Goal: Task Accomplishment & Management: Use online tool/utility

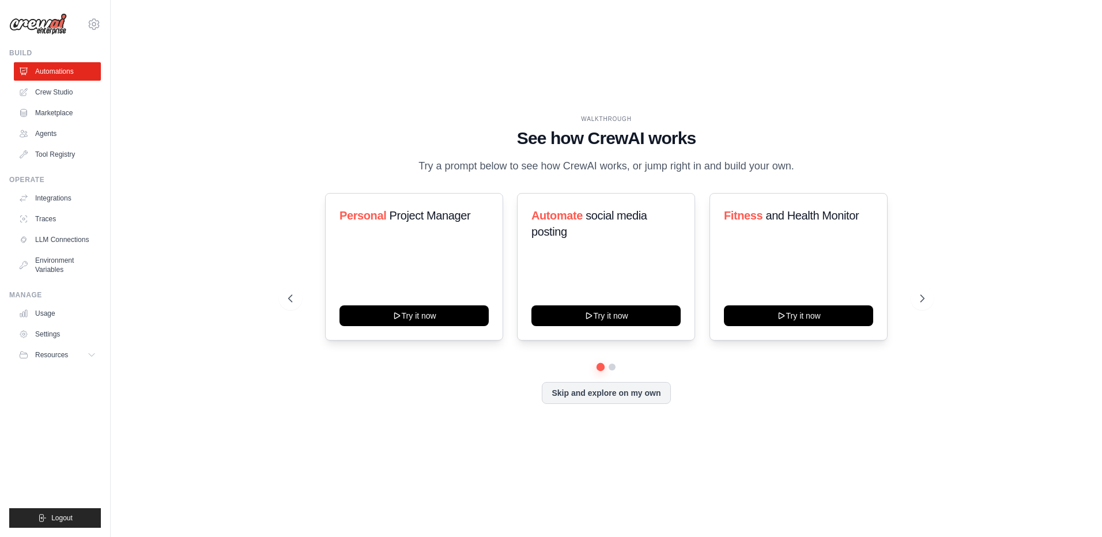
click at [377, 148] on div "WALKTHROUGH See how [PERSON_NAME] works Try a prompt below to see how [PERSON_N…" at bounding box center [606, 145] width 637 height 60
click at [40, 87] on link "Crew Studio" at bounding box center [58, 92] width 87 height 18
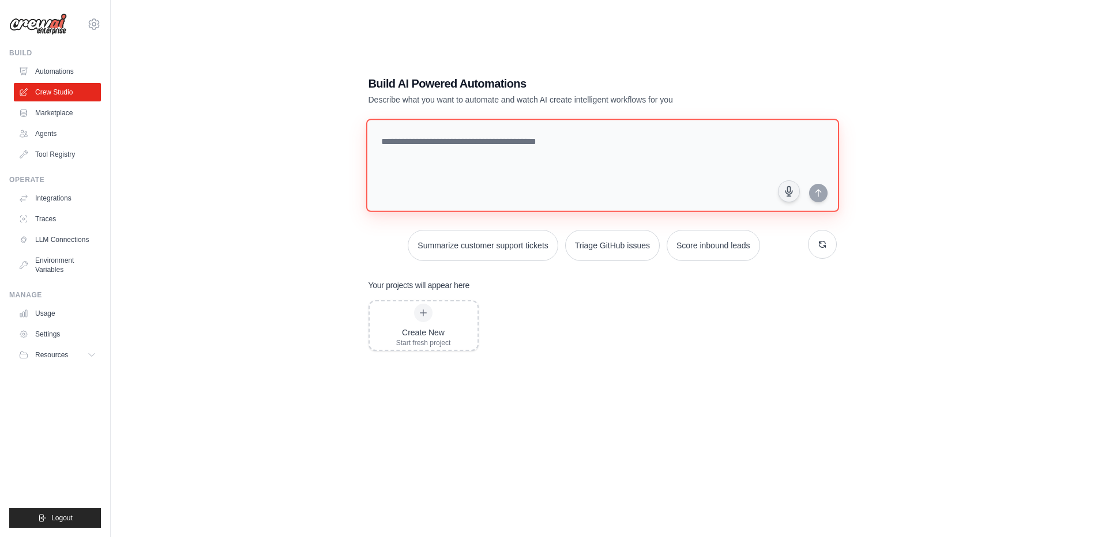
click at [494, 179] on textarea at bounding box center [602, 165] width 473 height 93
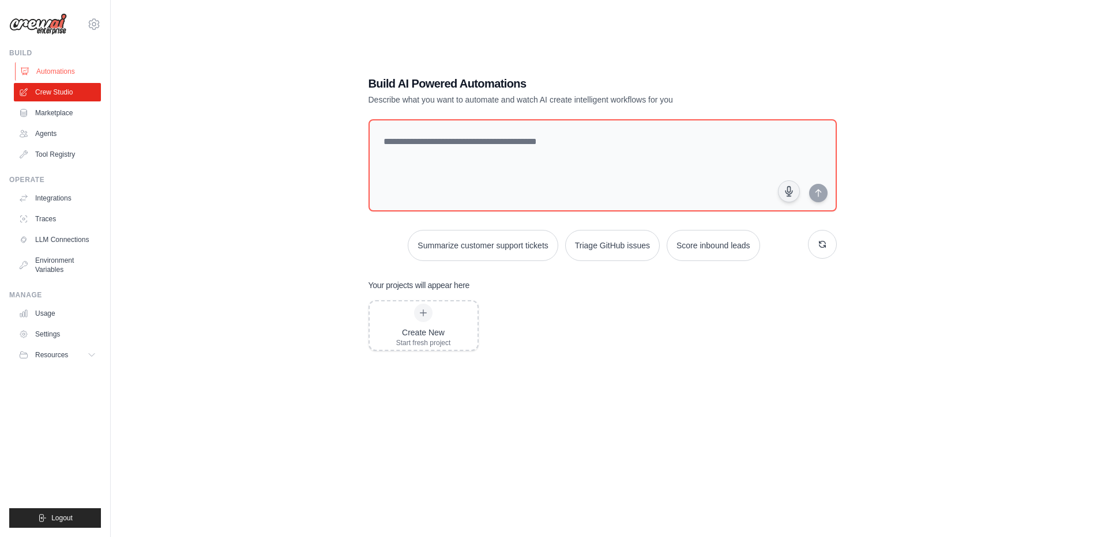
click at [50, 67] on link "Automations" at bounding box center [58, 71] width 87 height 18
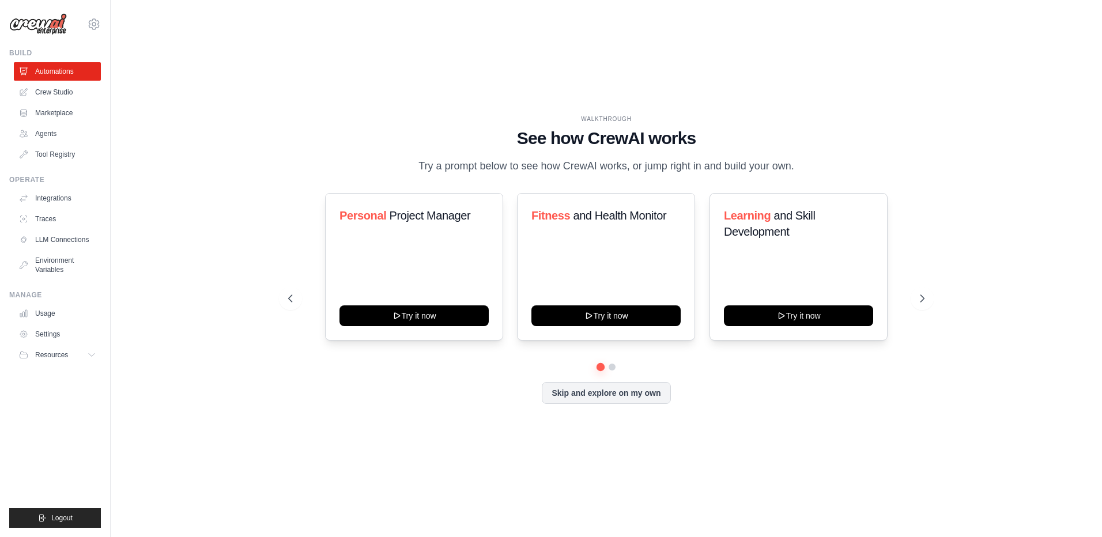
click at [603, 174] on p "Try a prompt below to see how CrewAI works, or jump right in and build your own." at bounding box center [606, 166] width 387 height 17
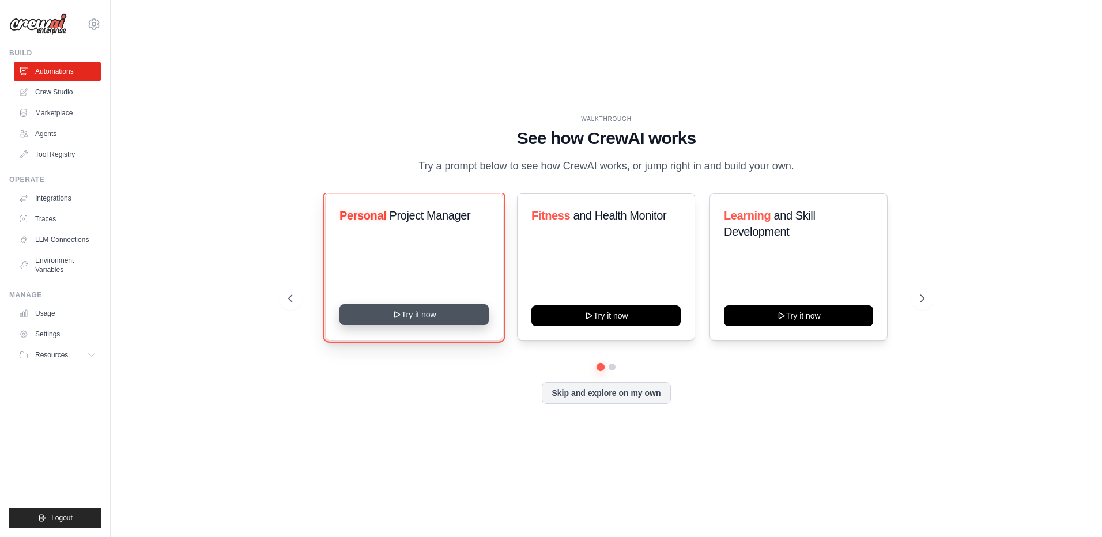
click at [389, 325] on button "Try it now" at bounding box center [414, 314] width 149 height 21
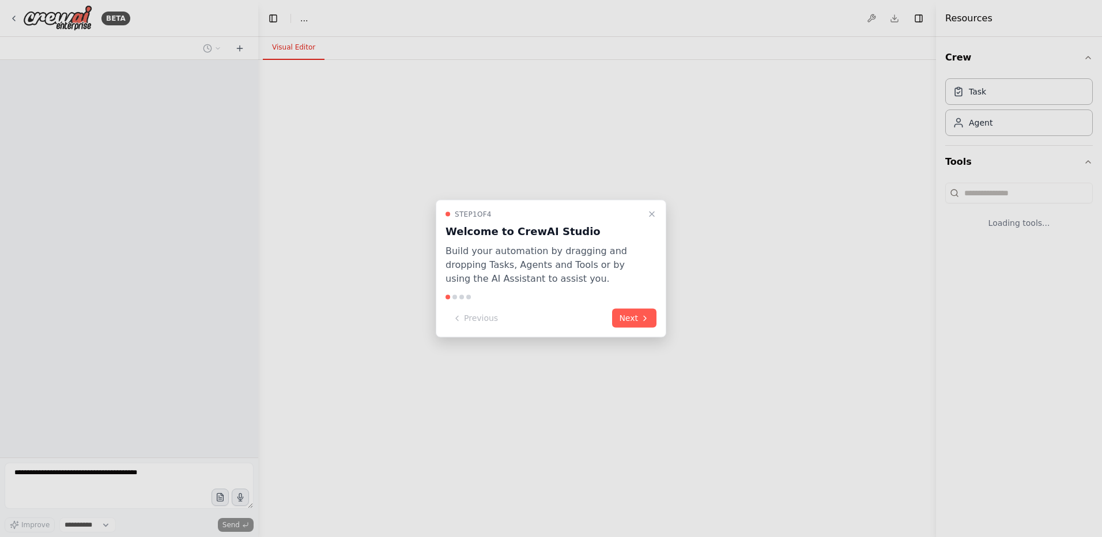
select select "****"
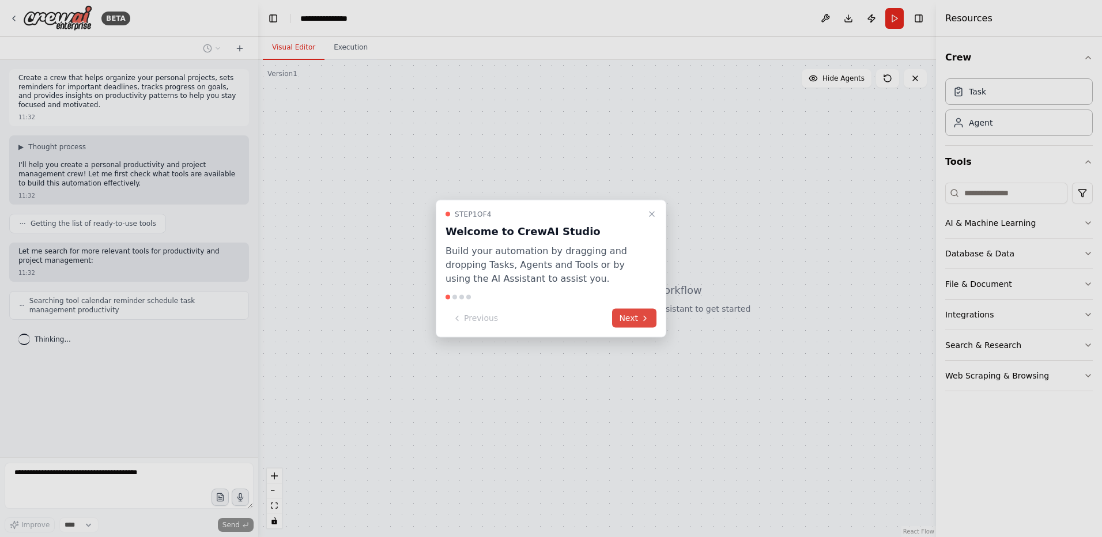
click at [630, 322] on button "Next" at bounding box center [634, 318] width 44 height 19
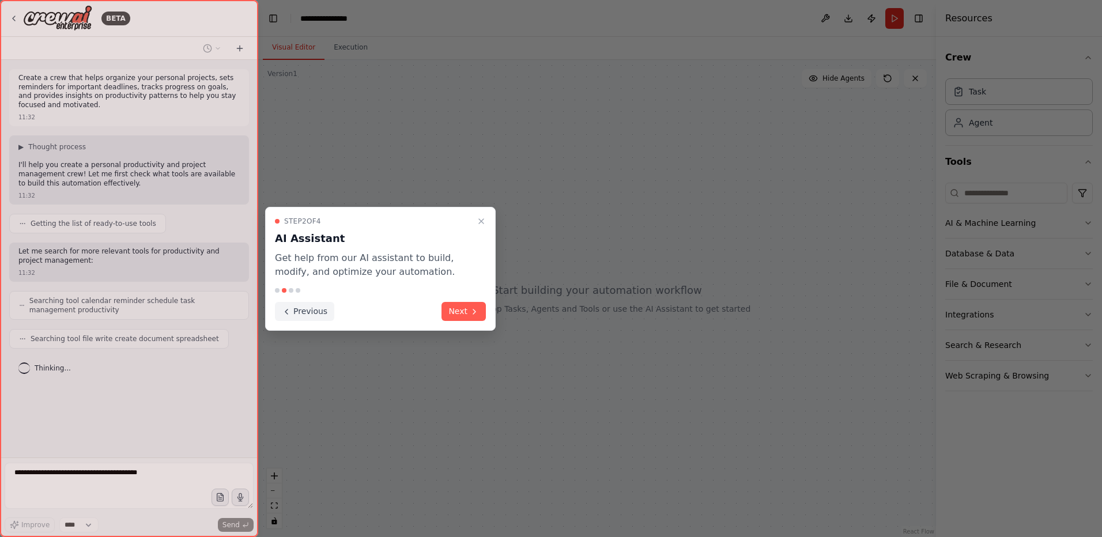
click at [289, 315] on icon at bounding box center [286, 311] width 9 height 9
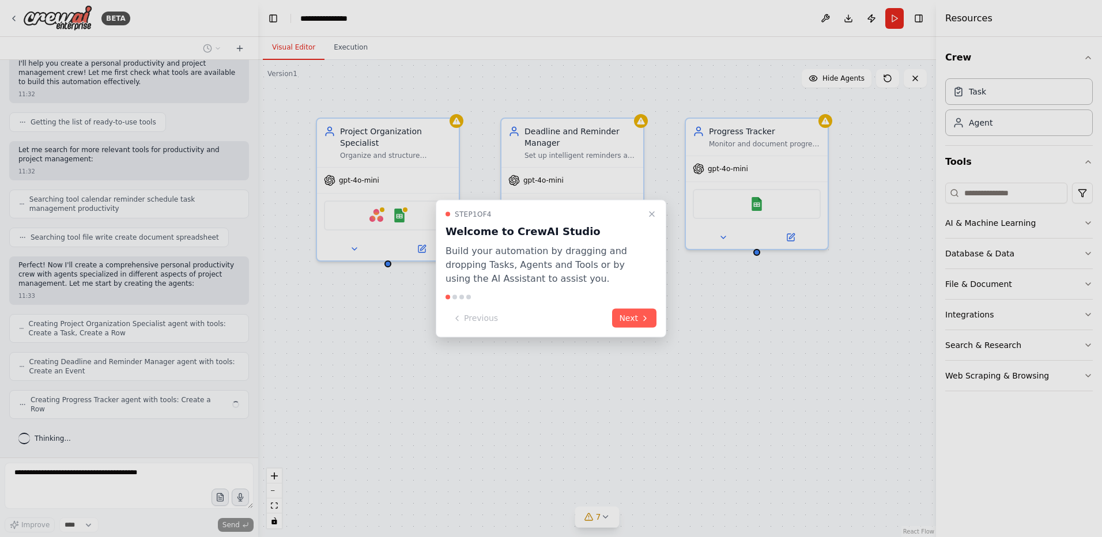
scroll to position [92, 0]
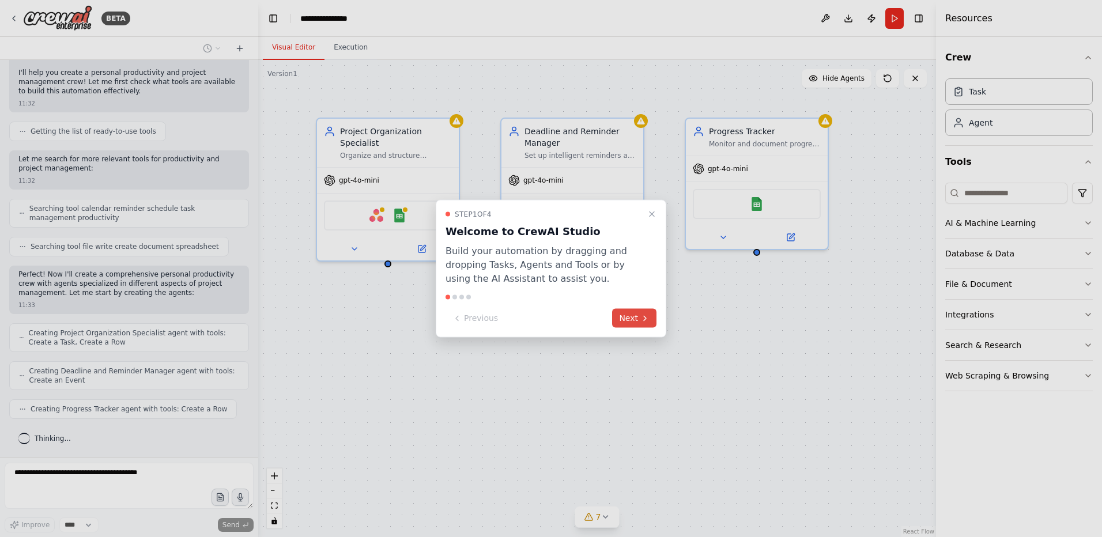
click at [629, 322] on button "Next" at bounding box center [634, 318] width 44 height 19
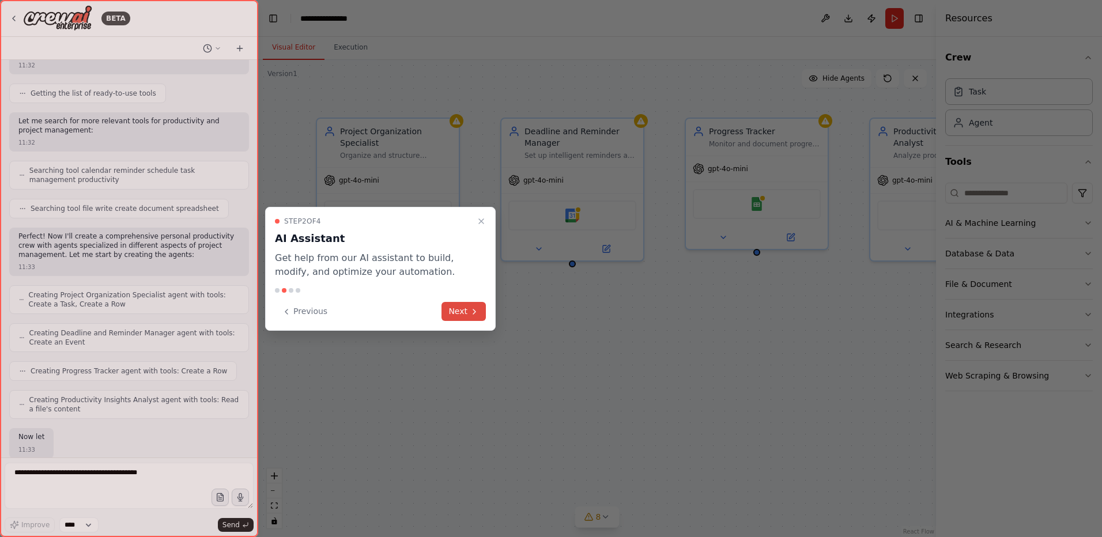
scroll to position [199, 0]
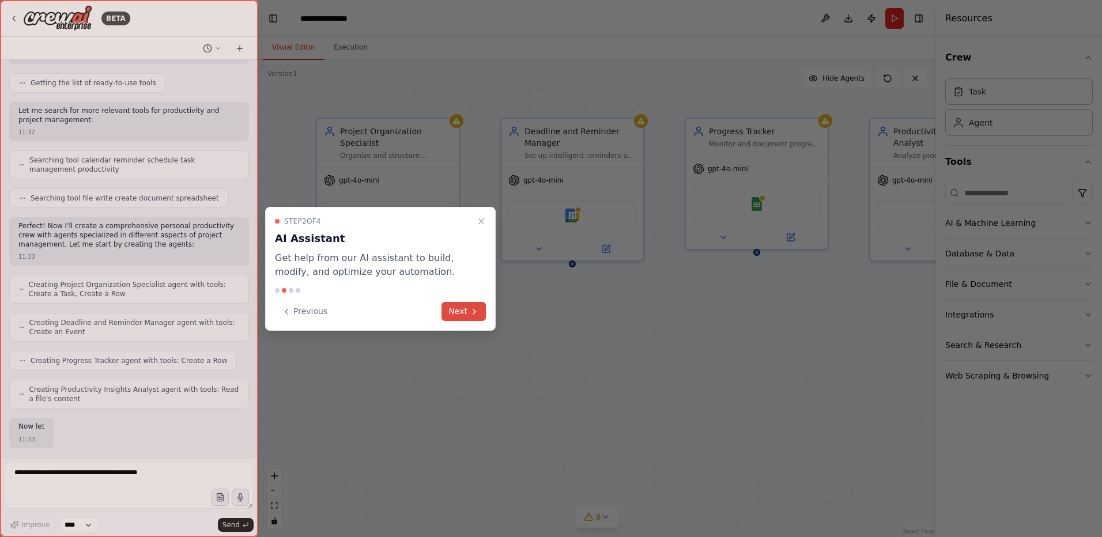
click at [461, 313] on button "Next" at bounding box center [464, 311] width 44 height 19
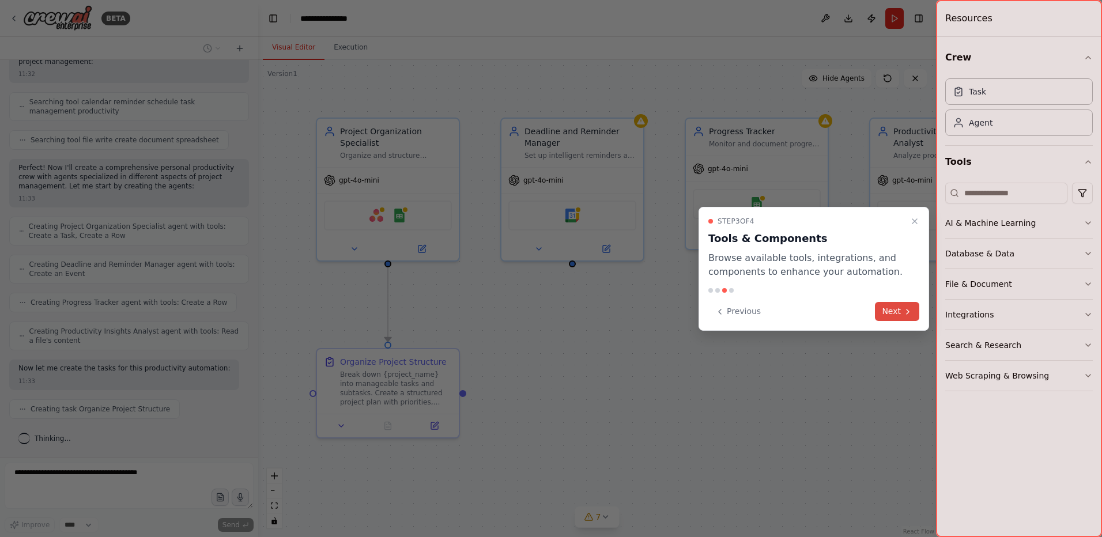
scroll to position [228, 0]
click at [898, 319] on button "Next" at bounding box center [897, 311] width 44 height 19
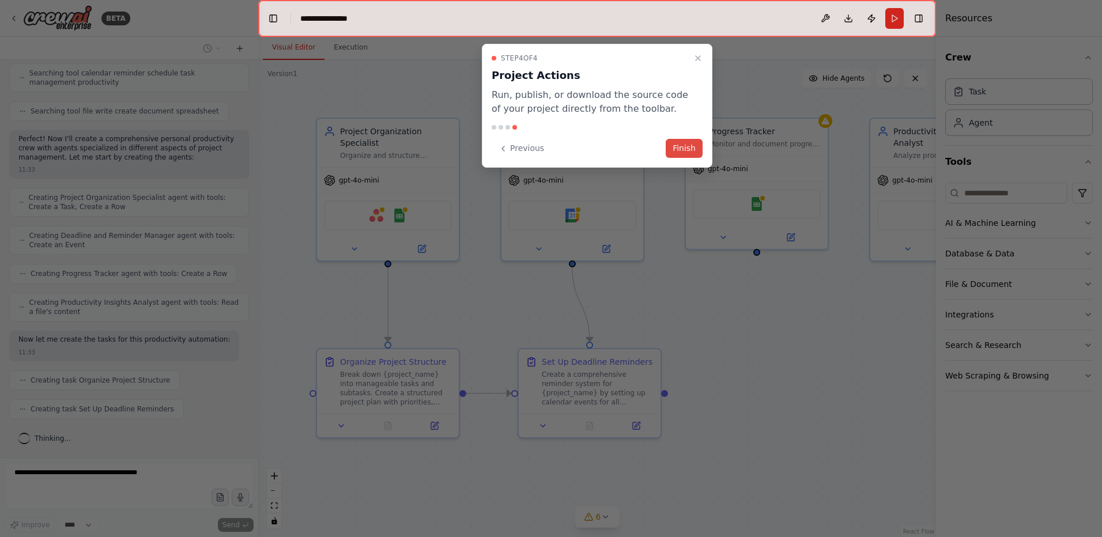
click at [684, 152] on button "Finish" at bounding box center [684, 148] width 37 height 19
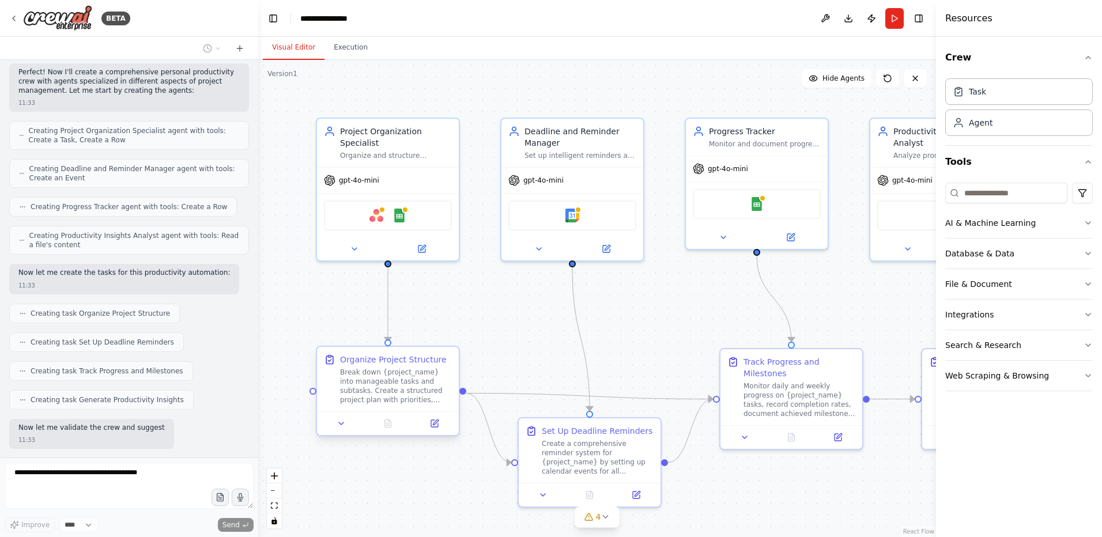
scroll to position [353, 0]
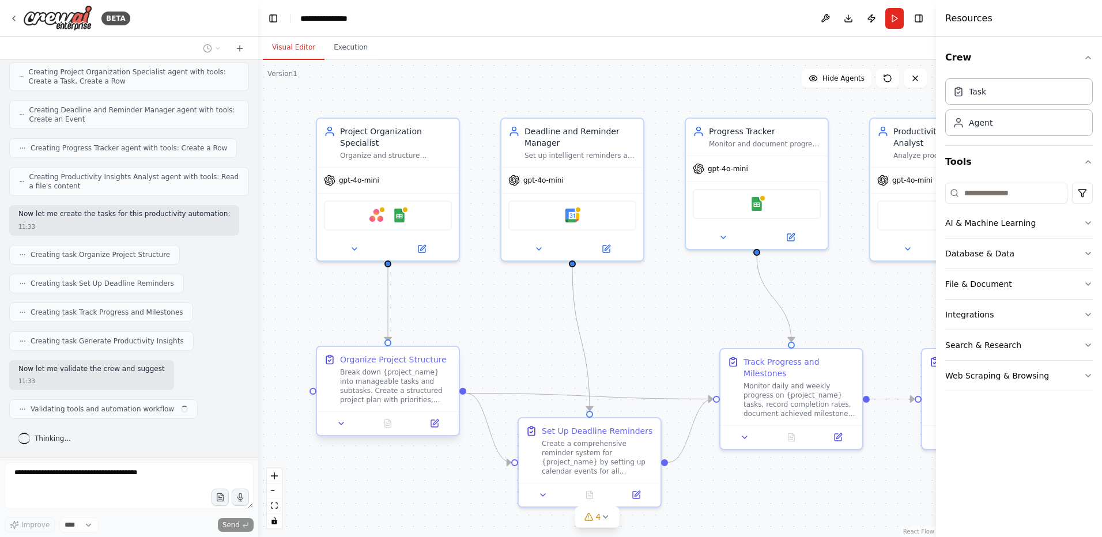
click at [374, 393] on div "Break down {project_name} into manageable tasks and subtasks. Create a structur…" at bounding box center [396, 386] width 112 height 37
click at [386, 398] on div "Break down {project_name} into manageable tasks and subtasks. Create a structur…" at bounding box center [396, 386] width 112 height 37
click at [430, 424] on icon at bounding box center [434, 423] width 9 height 9
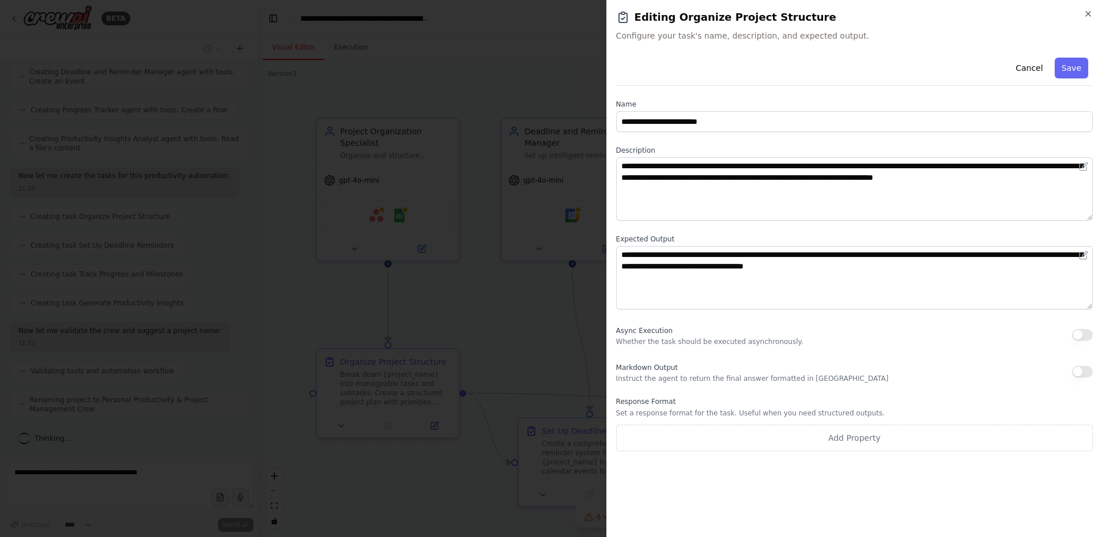
drag, startPoint x: 307, startPoint y: 265, endPoint x: 351, endPoint y: 280, distance: 46.3
click at [308, 266] on div at bounding box center [551, 268] width 1102 height 537
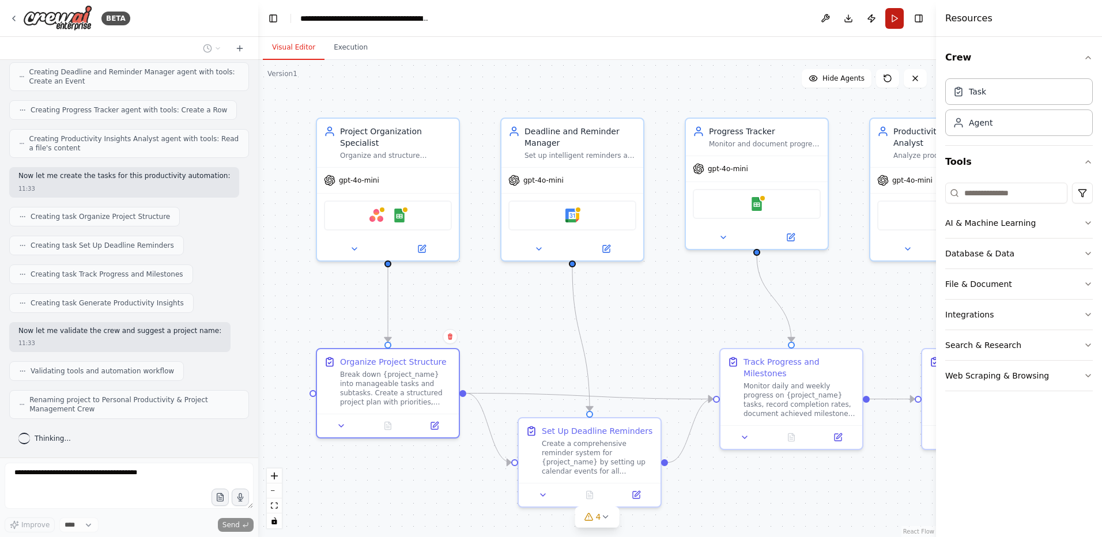
click at [893, 20] on button "Run" at bounding box center [895, 18] width 18 height 21
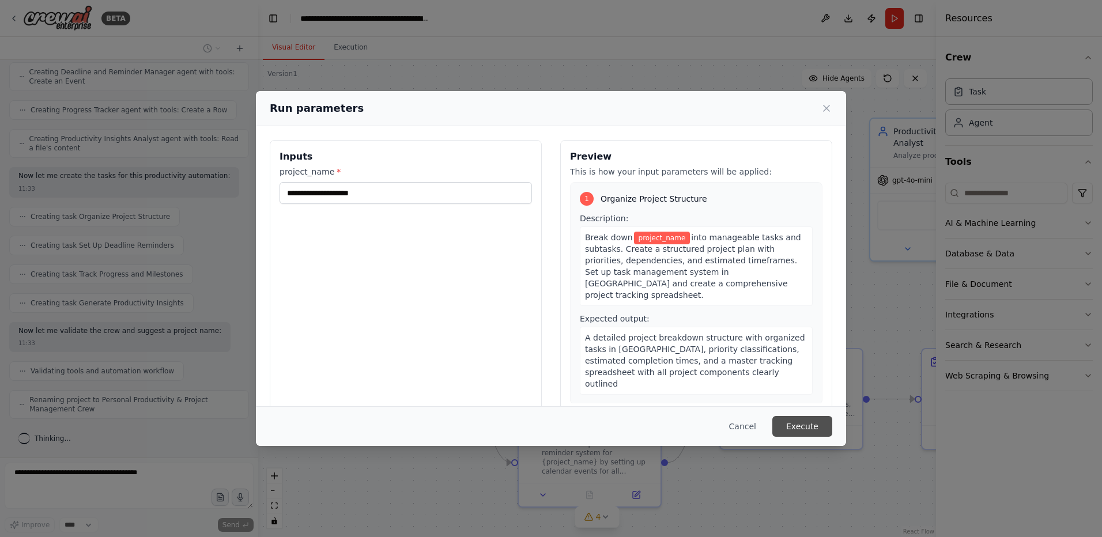
click at [814, 426] on button "Execute" at bounding box center [803, 426] width 60 height 21
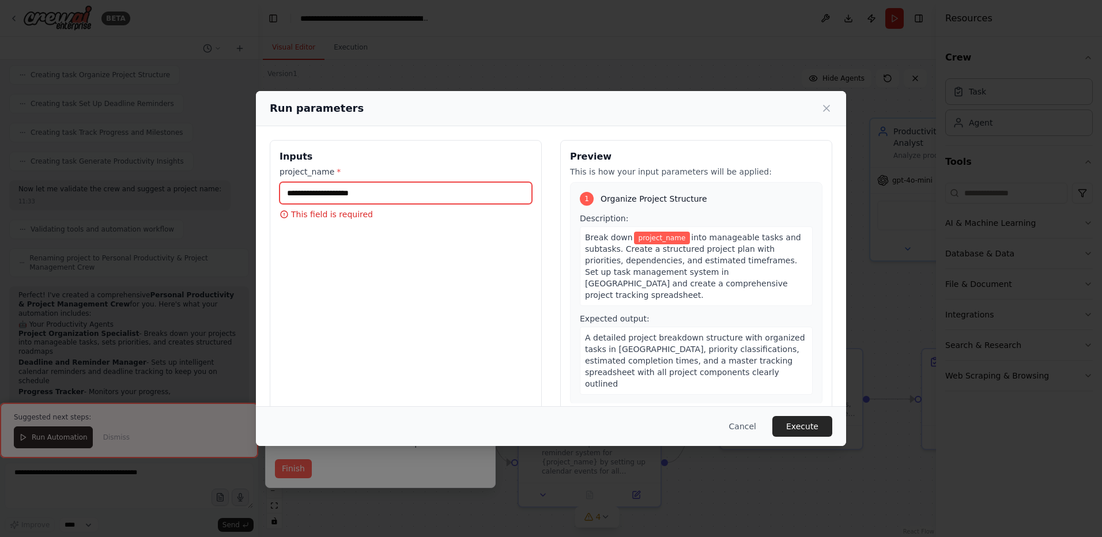
click at [438, 194] on input "project_name *" at bounding box center [406, 193] width 253 height 22
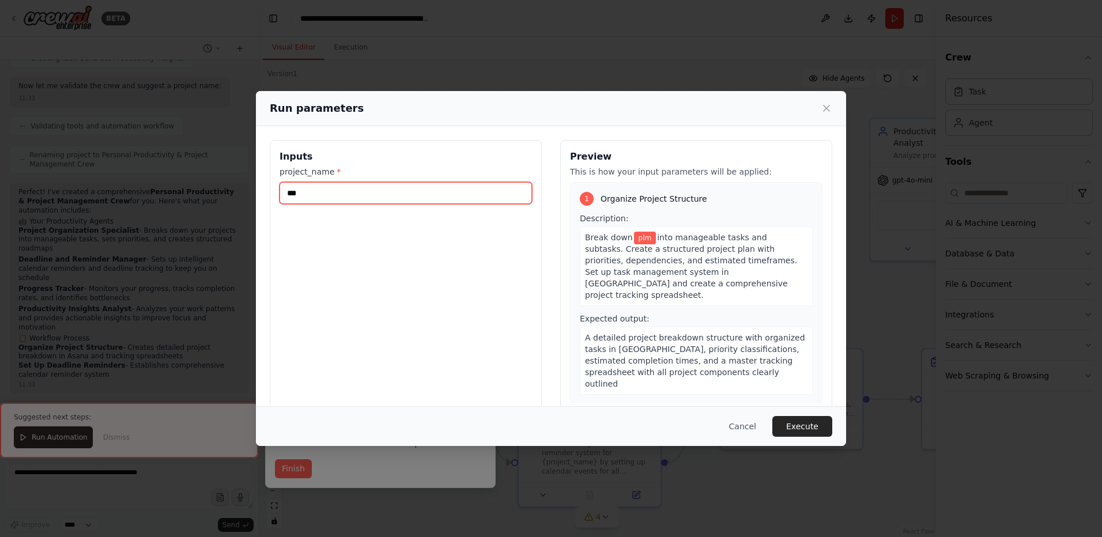
type input "***"
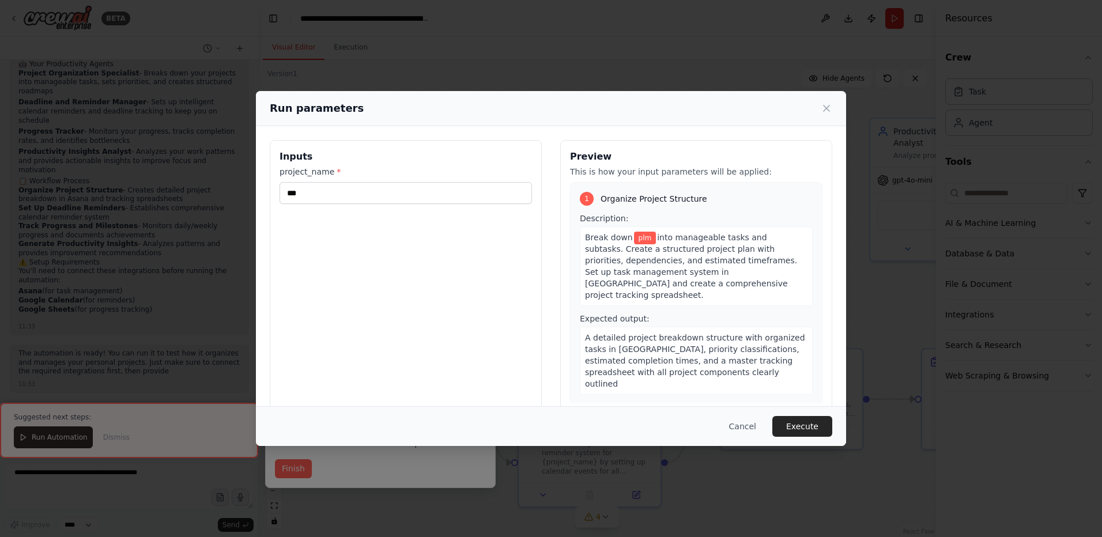
click at [792, 416] on button "Execute" at bounding box center [803, 426] width 60 height 21
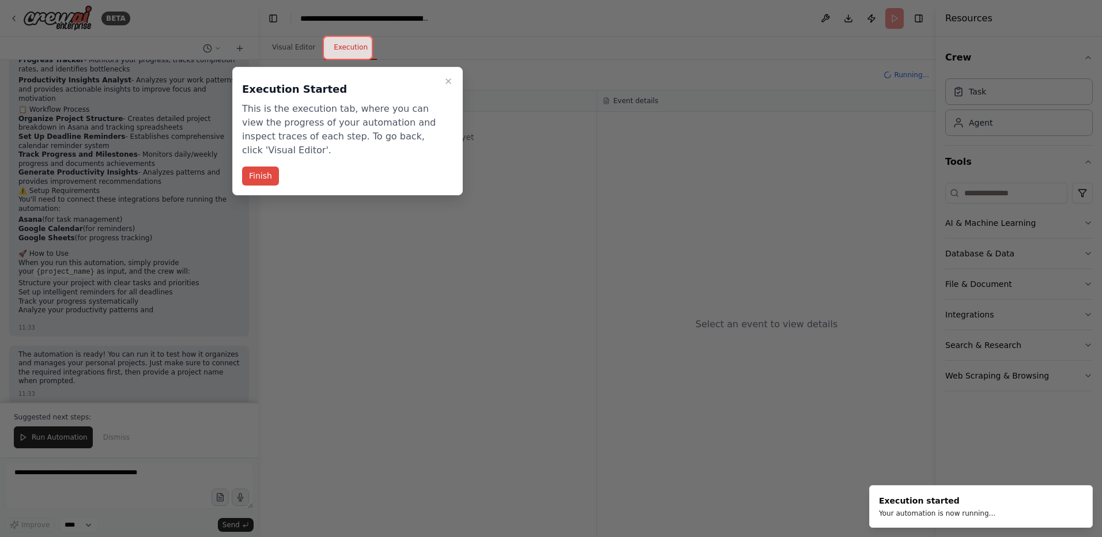
scroll to position [866, 0]
click at [249, 182] on button "Finish" at bounding box center [260, 176] width 37 height 19
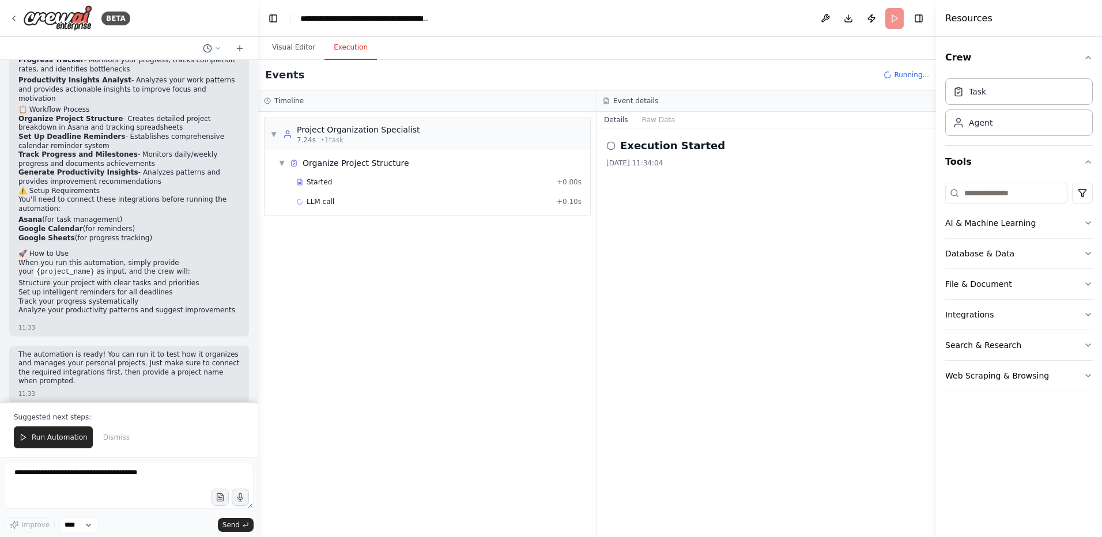
drag, startPoint x: 50, startPoint y: 439, endPoint x: 499, endPoint y: 353, distance: 456.7
click at [499, 353] on div "BETA Create a crew that helps organize your personal projects, sets reminders f…" at bounding box center [551, 268] width 1102 height 537
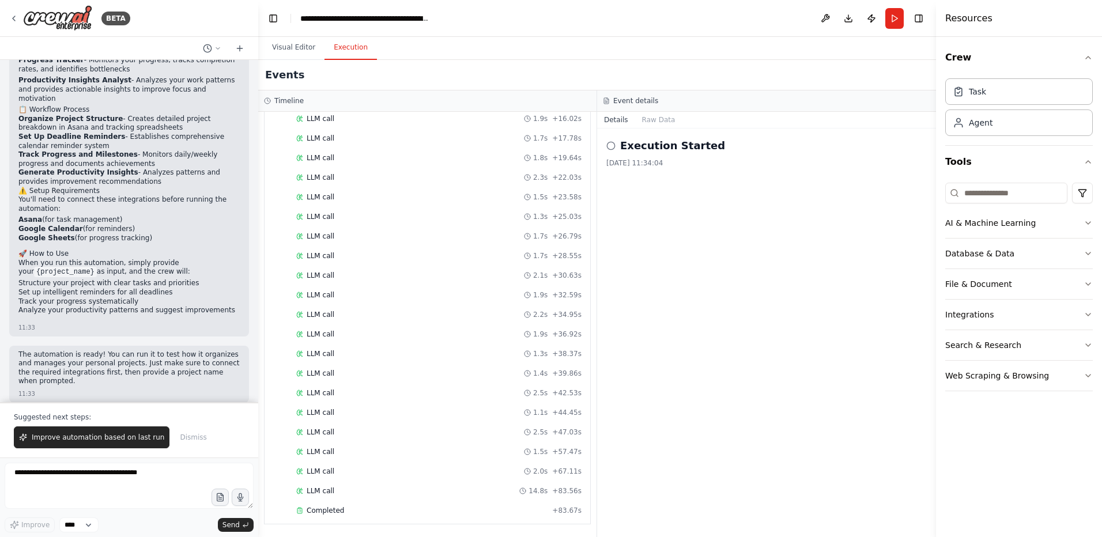
click at [777, 352] on div "Execution Started 2025/9/19 11:34:04" at bounding box center [766, 333] width 339 height 409
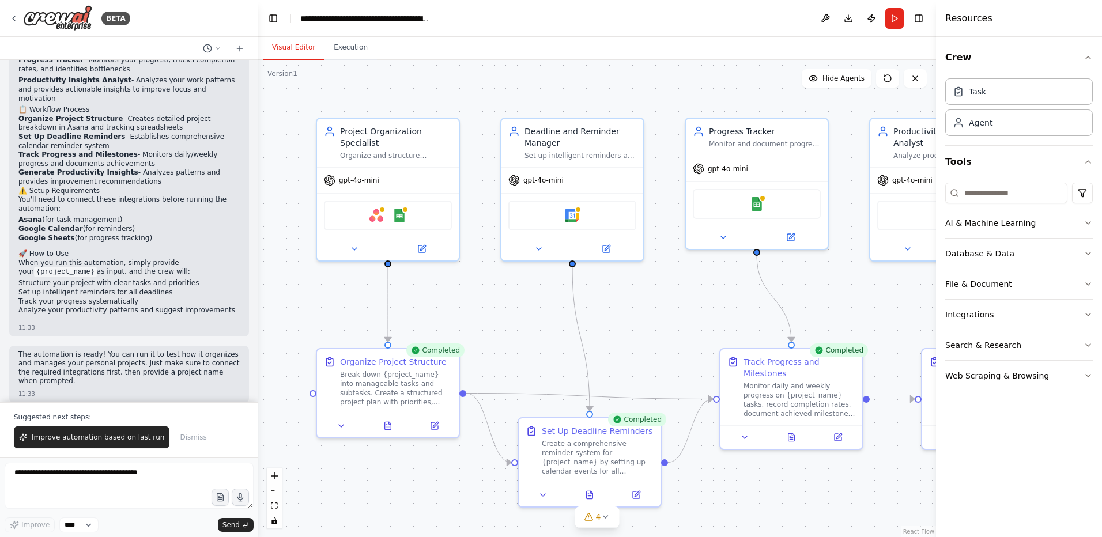
click at [283, 48] on button "Visual Editor" at bounding box center [294, 48] width 62 height 24
click at [364, 38] on button "Execution" at bounding box center [351, 48] width 52 height 24
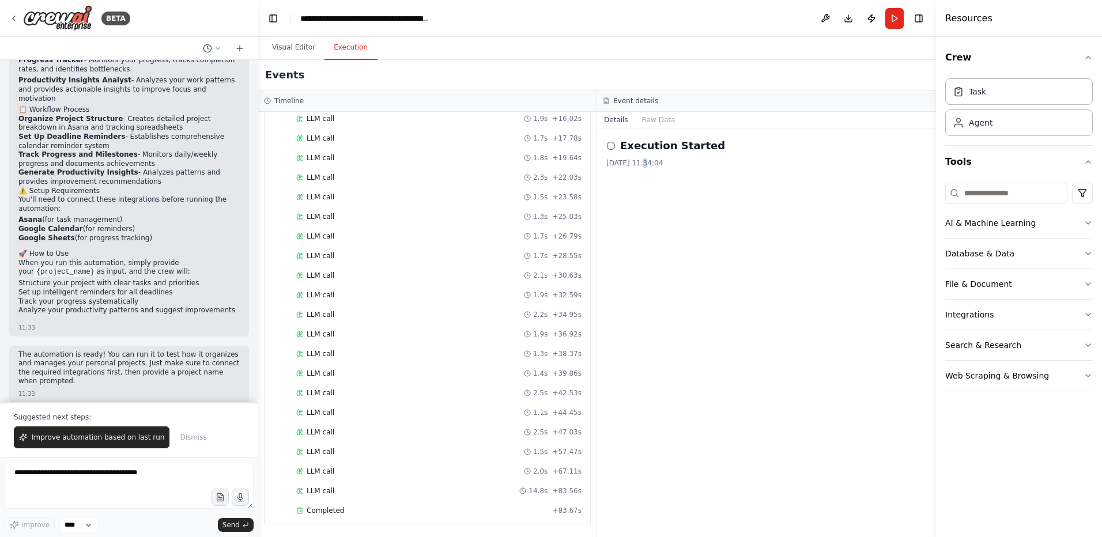
click at [645, 221] on div "Execution Started 2025/9/19 11:34:04" at bounding box center [766, 333] width 339 height 409
click at [88, 437] on span "Improve automation based on last run" at bounding box center [98, 437] width 133 height 9
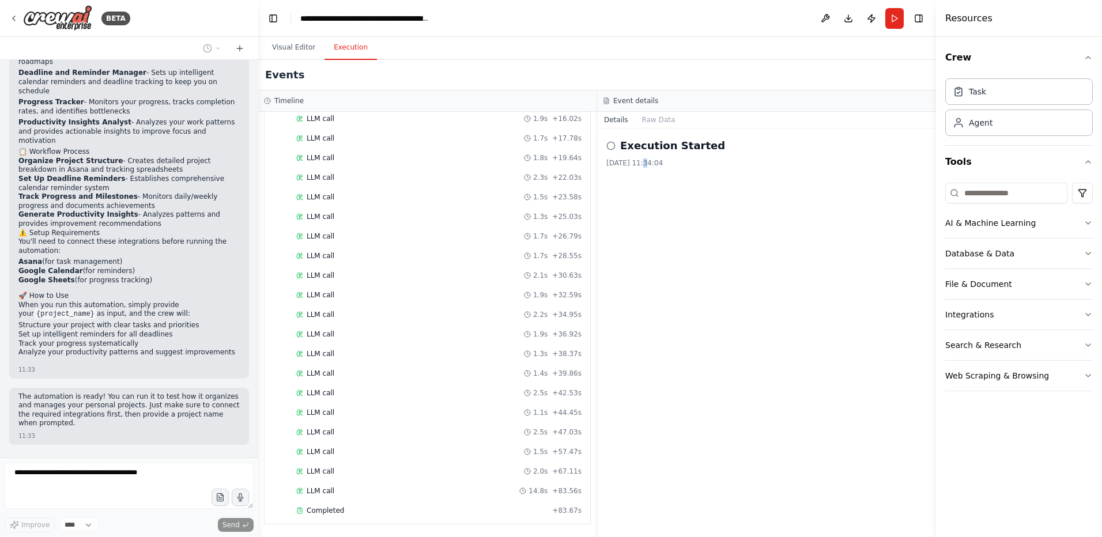
scroll to position [840, 0]
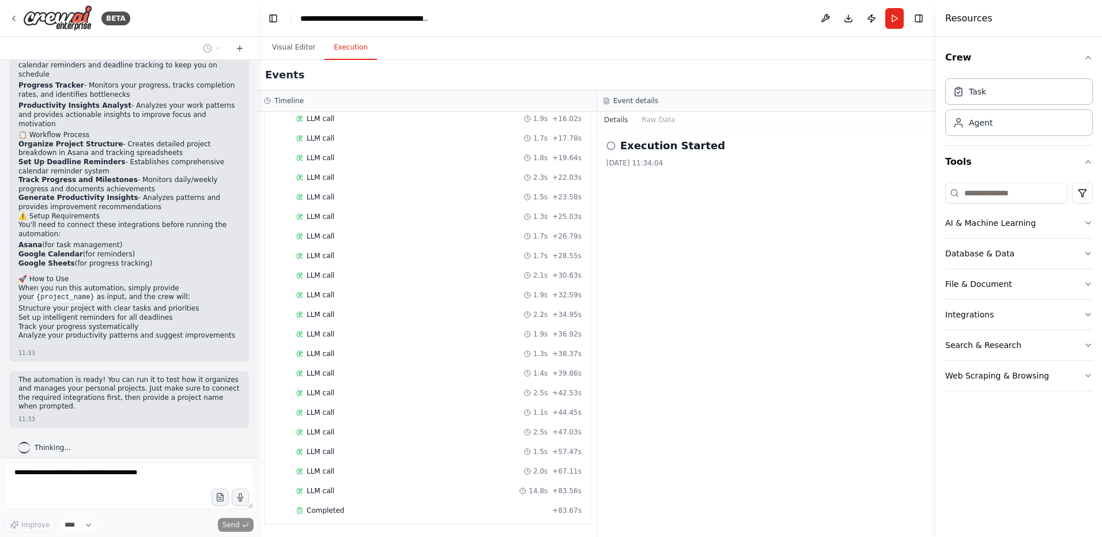
click at [836, 235] on div "Execution Started 2025/9/19 11:34:04" at bounding box center [766, 333] width 339 height 409
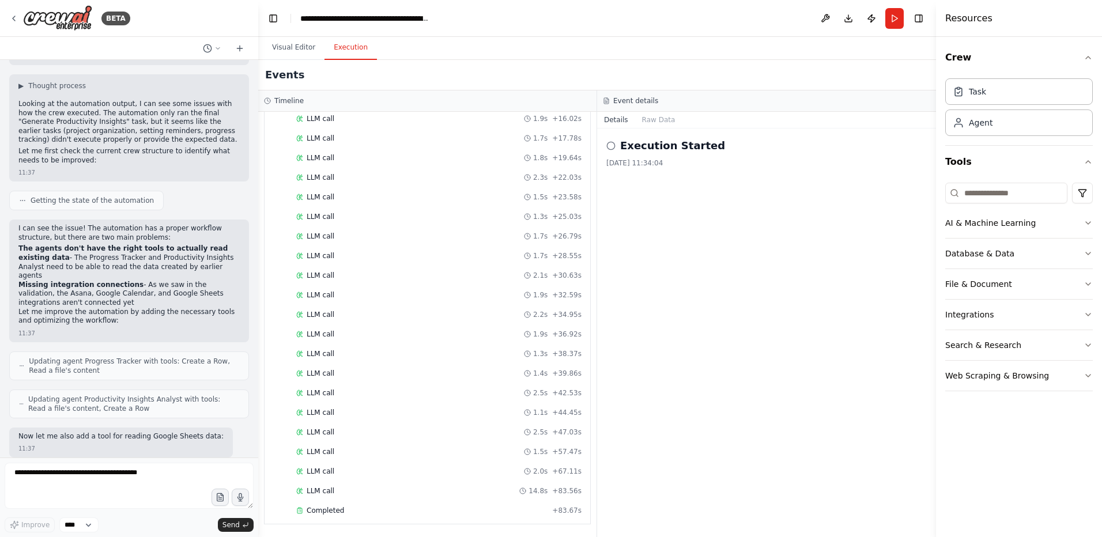
scroll to position [1262, 0]
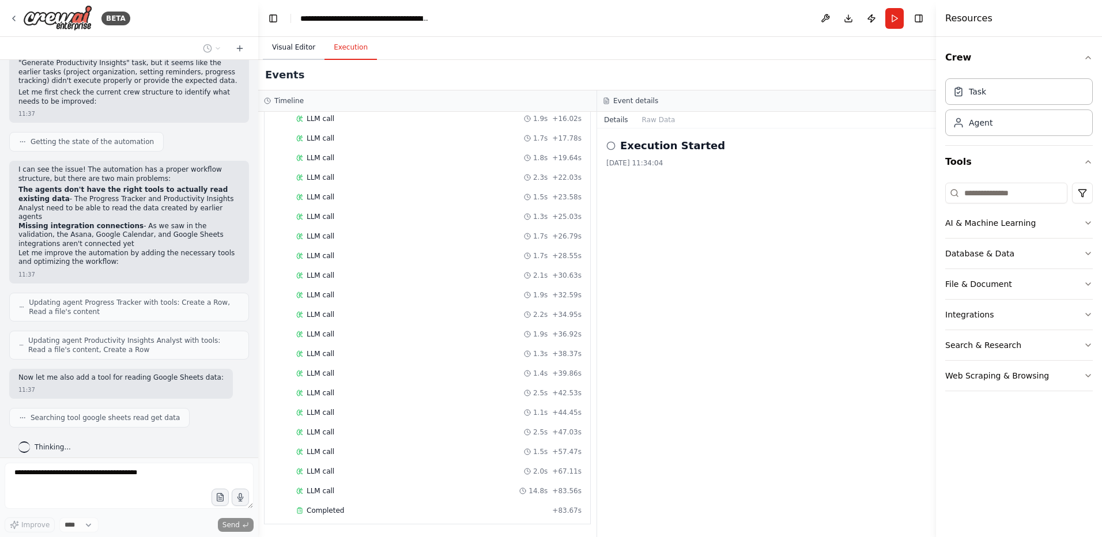
click at [295, 52] on button "Visual Editor" at bounding box center [294, 48] width 62 height 24
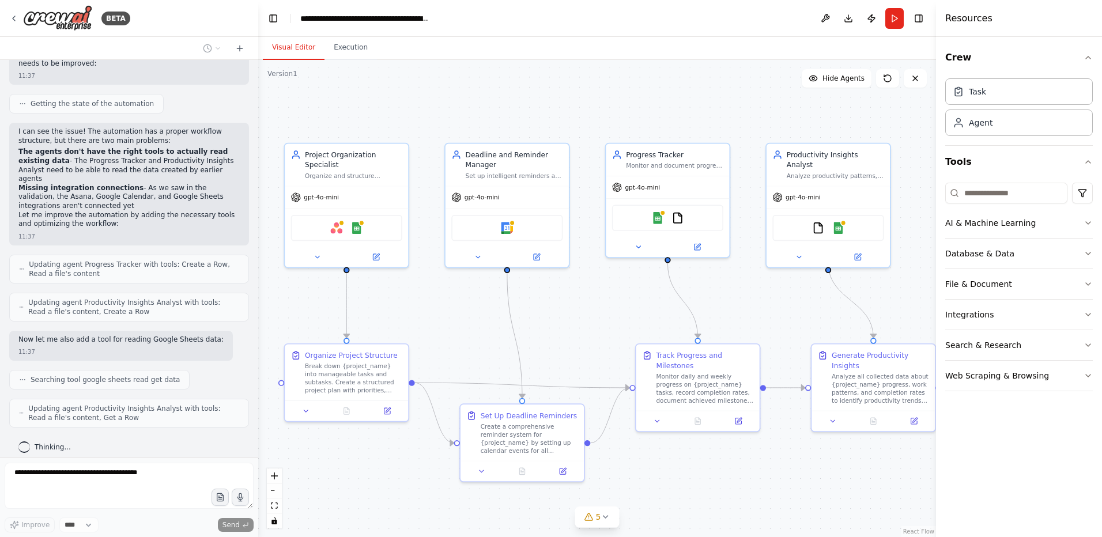
scroll to position [1338, 0]
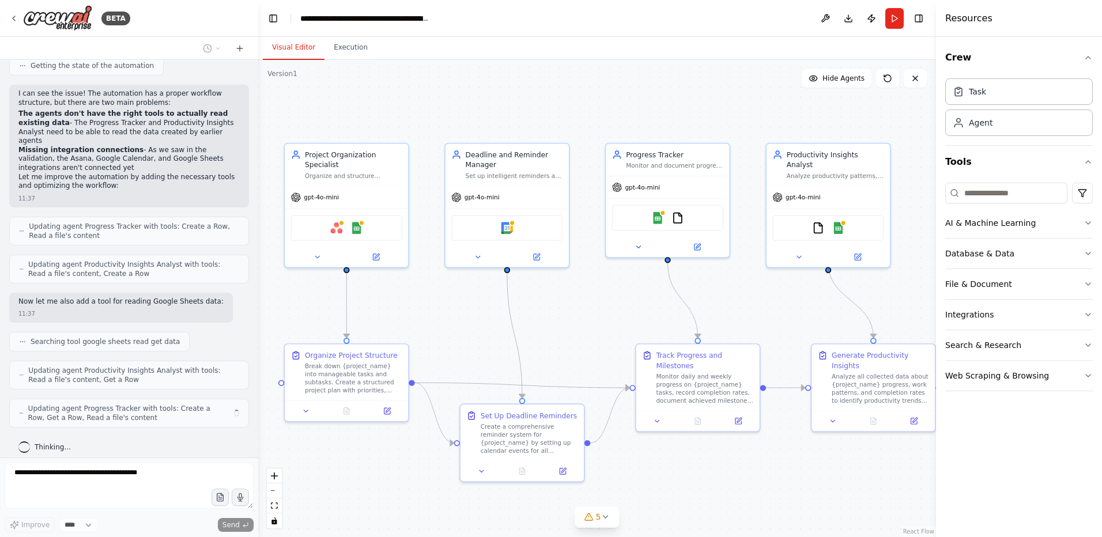
drag, startPoint x: 827, startPoint y: 291, endPoint x: 754, endPoint y: 297, distance: 73.5
click at [754, 297] on div ".deletable-edge-delete-btn { width: 20px; height: 20px; border: 0px solid #ffff…" at bounding box center [597, 298] width 678 height 477
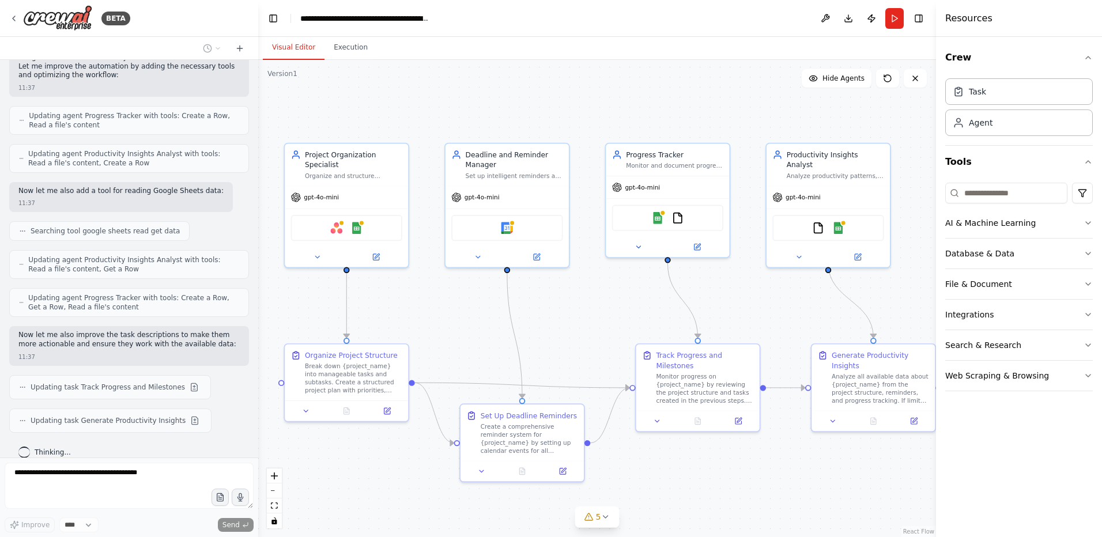
scroll to position [1482, 0]
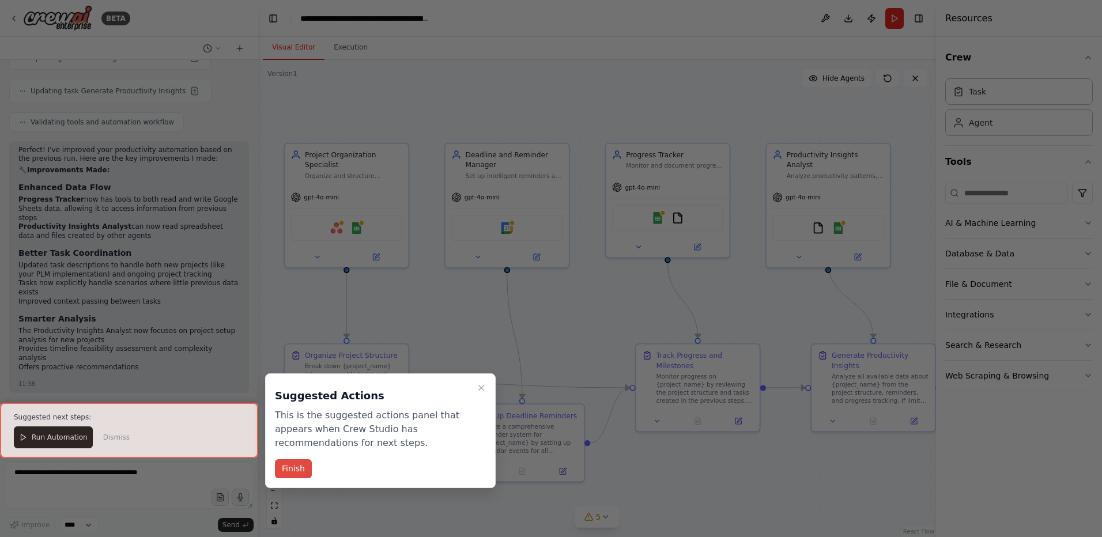
click at [289, 468] on button "Finish" at bounding box center [293, 469] width 37 height 19
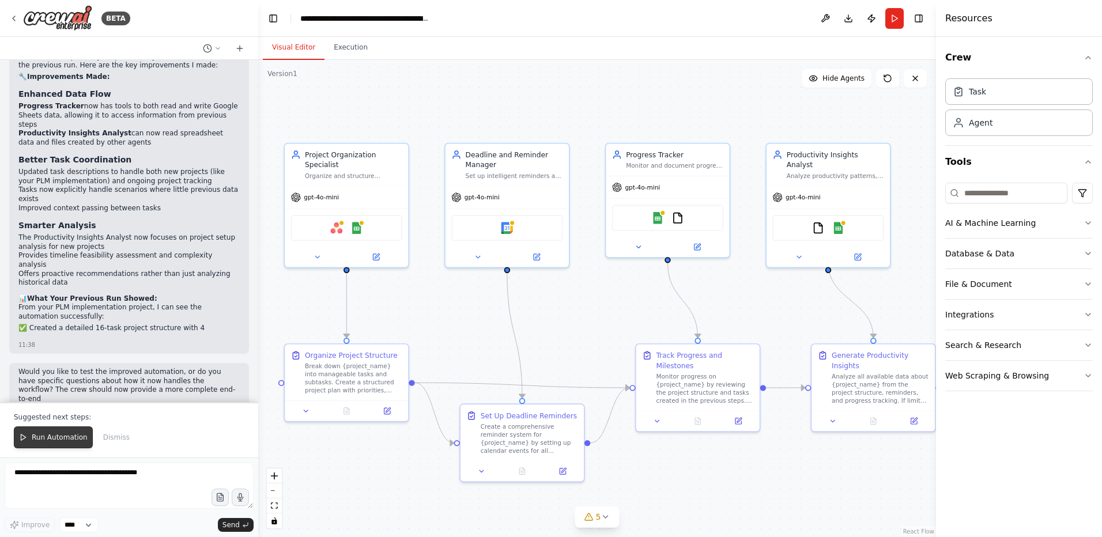
click at [39, 438] on span "Run Automation" at bounding box center [60, 437] width 56 height 9
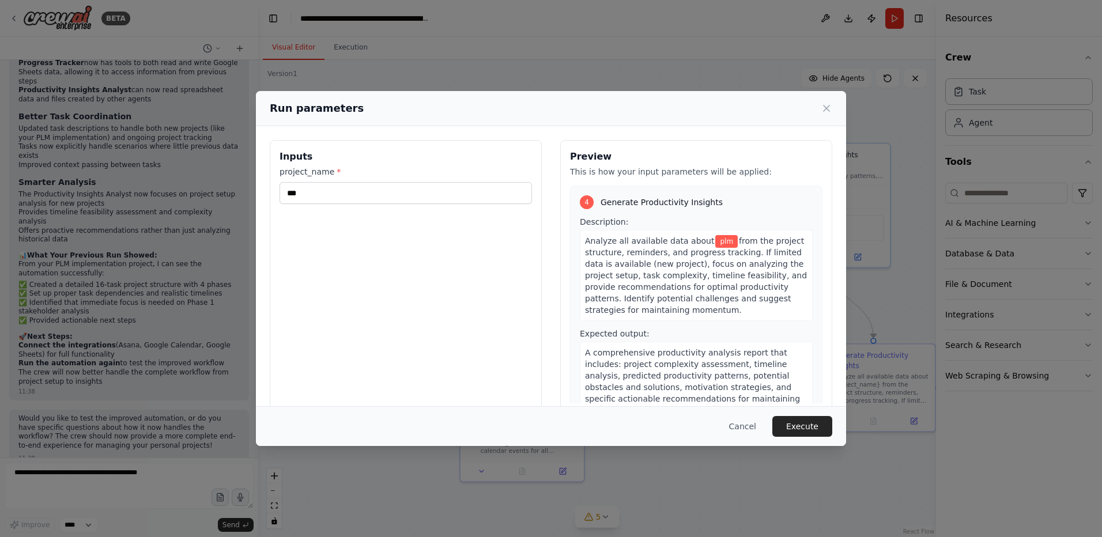
scroll to position [708, 0]
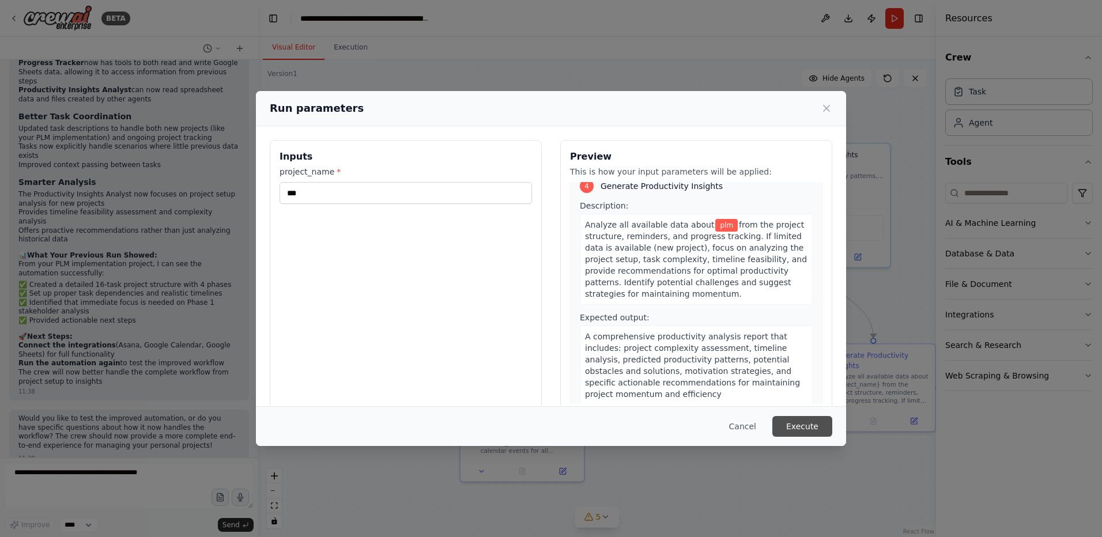
click at [789, 426] on button "Execute" at bounding box center [803, 426] width 60 height 21
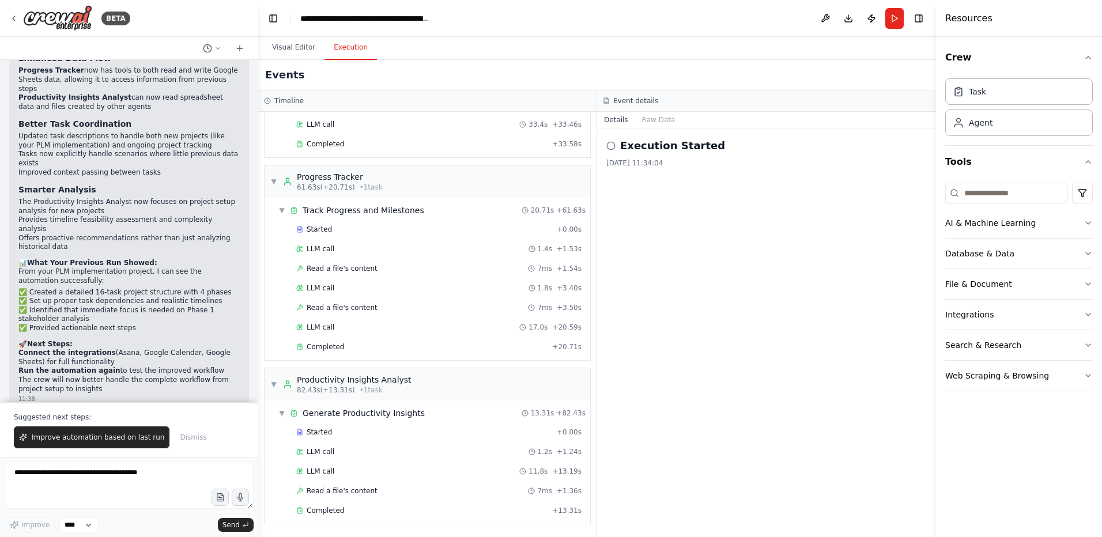
scroll to position [1971, 0]
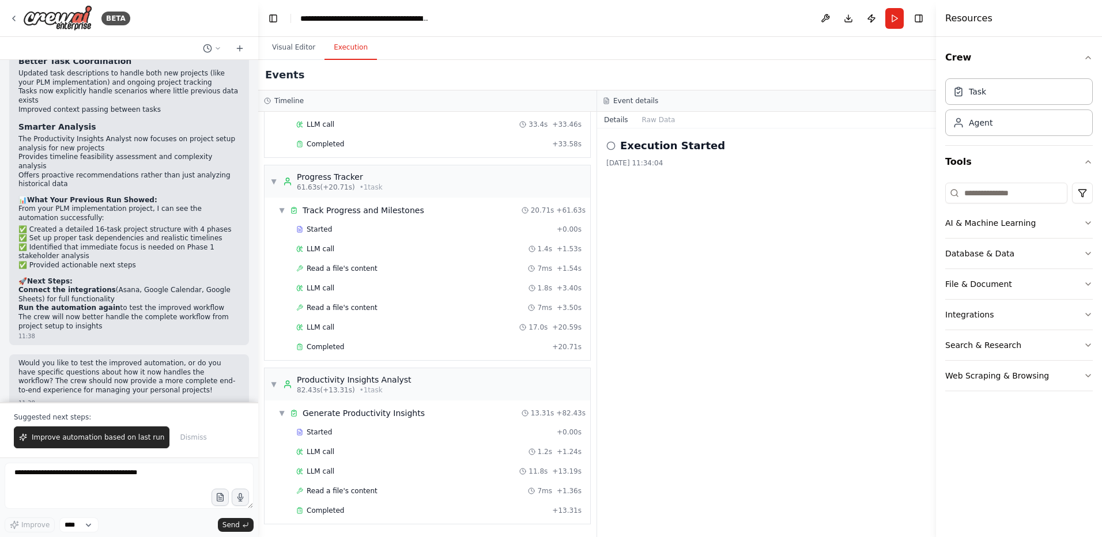
click at [686, 244] on div "Execution Started 2025/9/19 11:34:04" at bounding box center [766, 333] width 339 height 409
click at [258, 69] on div "Events" at bounding box center [597, 75] width 678 height 31
click at [254, 66] on div at bounding box center [256, 268] width 5 height 537
drag, startPoint x: 642, startPoint y: 74, endPoint x: 493, endPoint y: 81, distance: 148.9
click at [642, 73] on div "Events" at bounding box center [597, 75] width 678 height 31
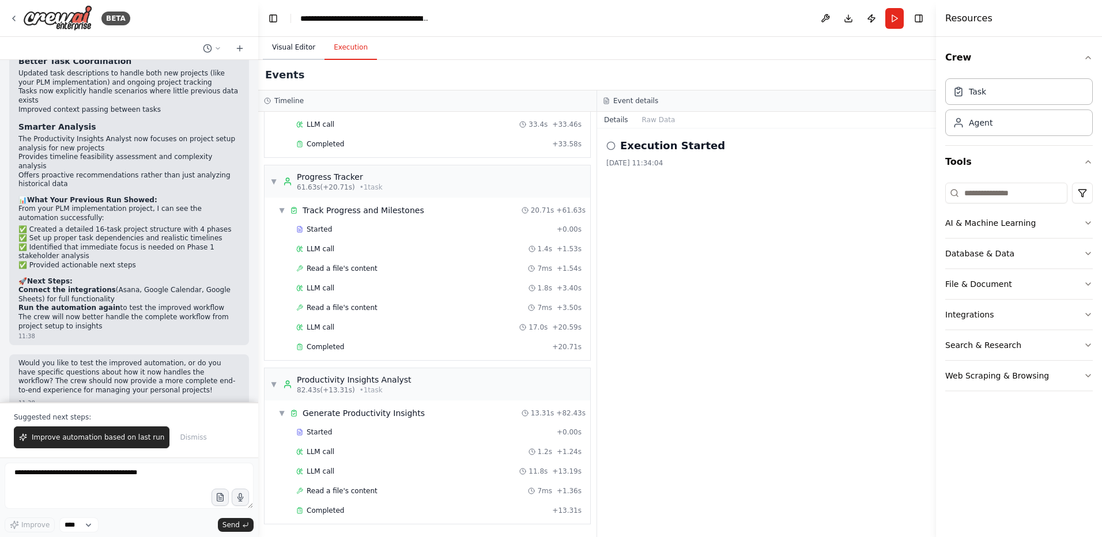
click at [288, 39] on button "Visual Editor" at bounding box center [294, 48] width 62 height 24
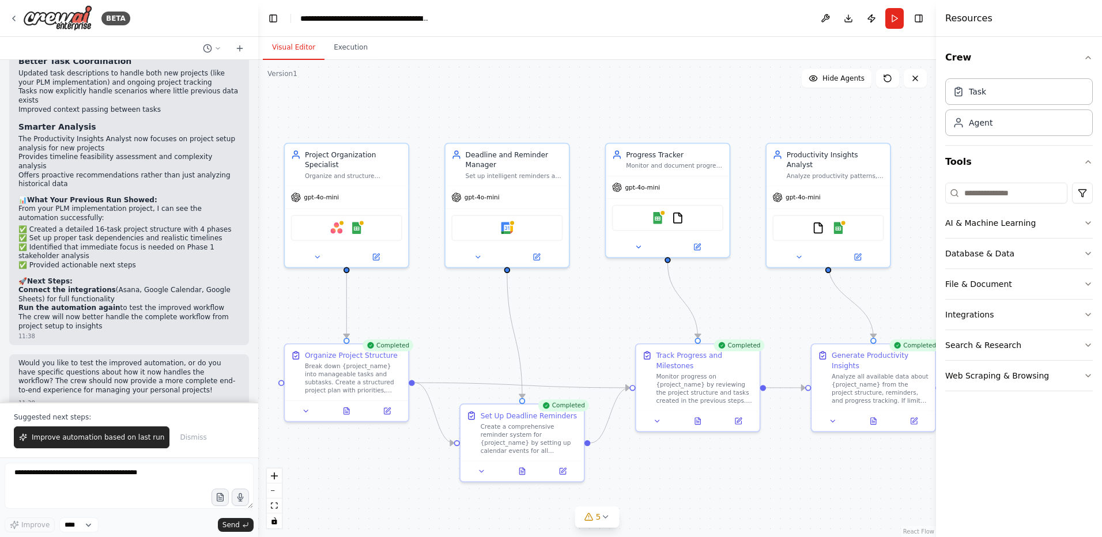
click at [318, 44] on button "Visual Editor" at bounding box center [294, 48] width 62 height 24
click at [843, 172] on div "Productivity Insights Analyst Analyze productivity patterns, identify peak perf…" at bounding box center [828, 163] width 123 height 42
click at [641, 172] on div "Progress Tracker Monitor and document progress on {project_name} goals, track c…" at bounding box center [667, 158] width 123 height 32
click at [515, 175] on div "Set up intelligent reminders and deadline tracking system for {project_name} to…" at bounding box center [514, 174] width 97 height 8
click at [376, 173] on div "Organize and structure personal projects by breaking them down into manageable …" at bounding box center [353, 174] width 97 height 8
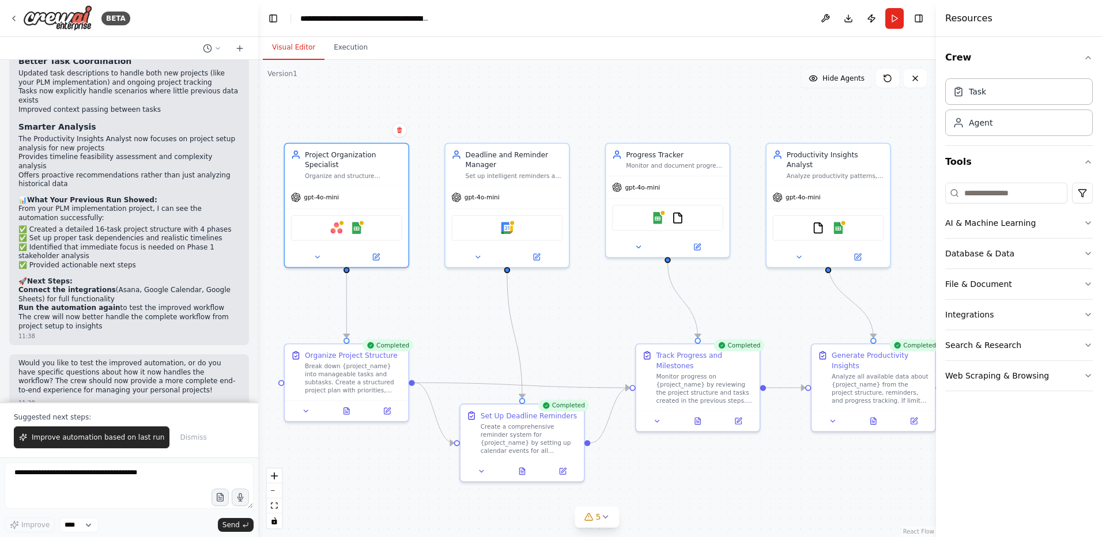
click at [825, 78] on span "Hide Agents" at bounding box center [844, 78] width 42 height 9
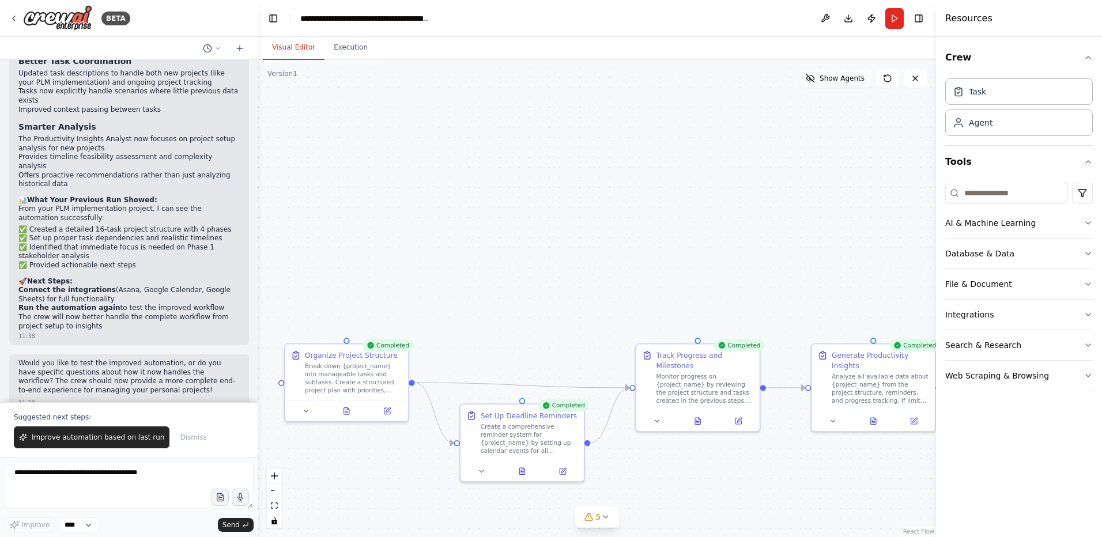
click at [825, 78] on span "Show Agents" at bounding box center [842, 78] width 45 height 9
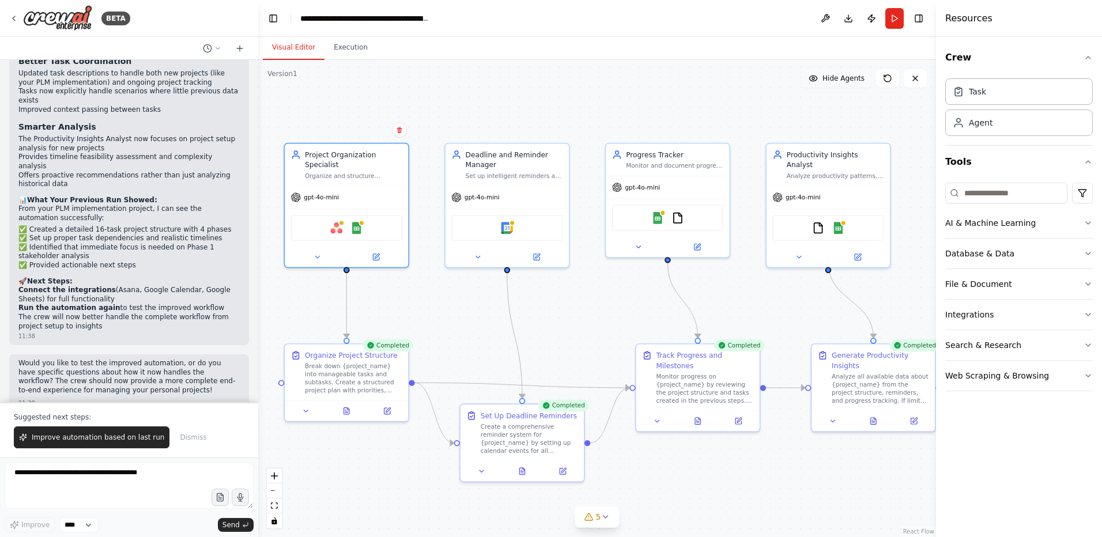
click at [825, 78] on span "Hide Agents" at bounding box center [844, 78] width 42 height 9
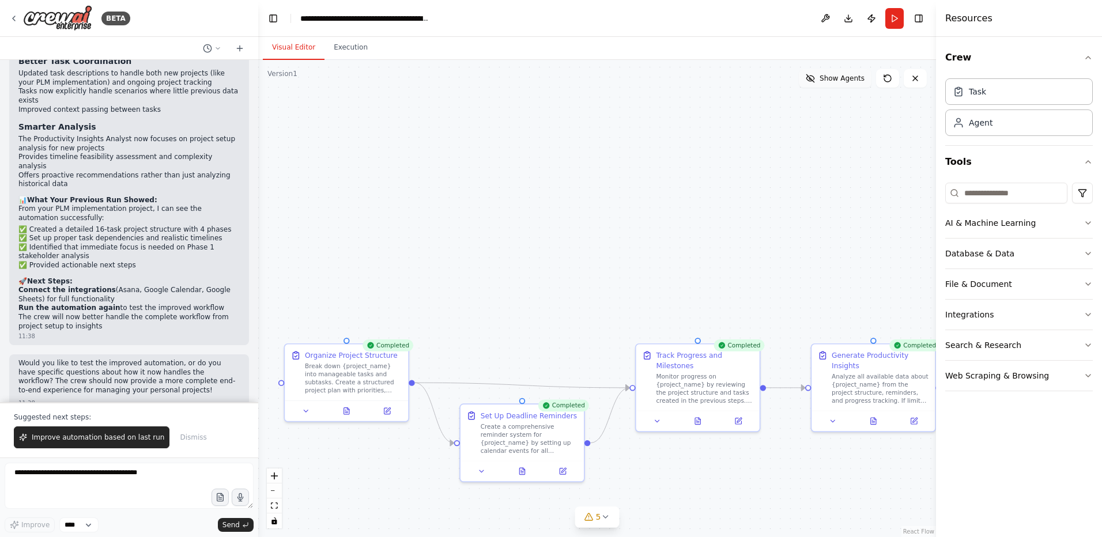
click at [825, 78] on span "Show Agents" at bounding box center [842, 78] width 45 height 9
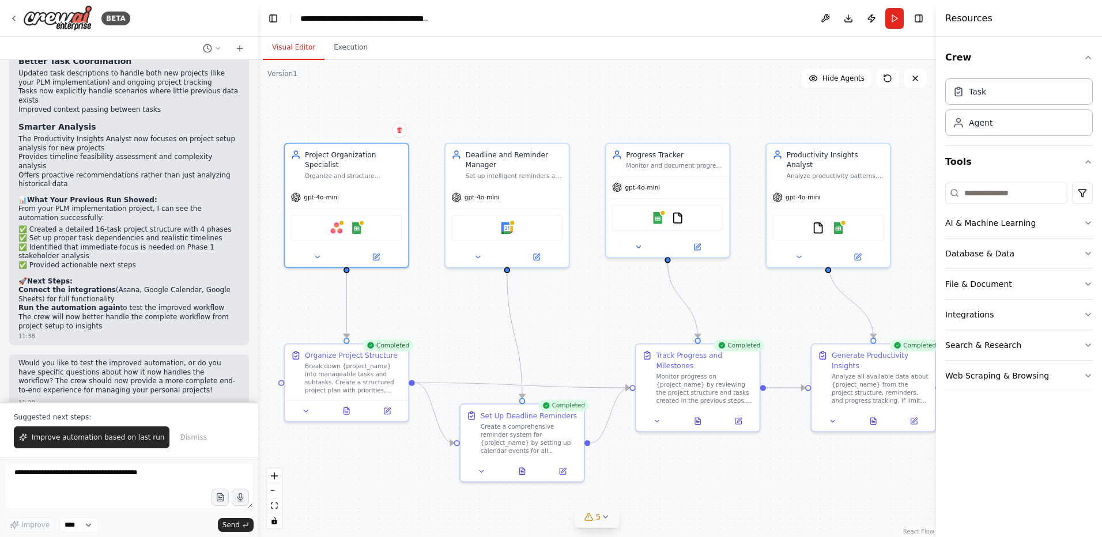
click at [605, 523] on button "5" at bounding box center [597, 517] width 44 height 21
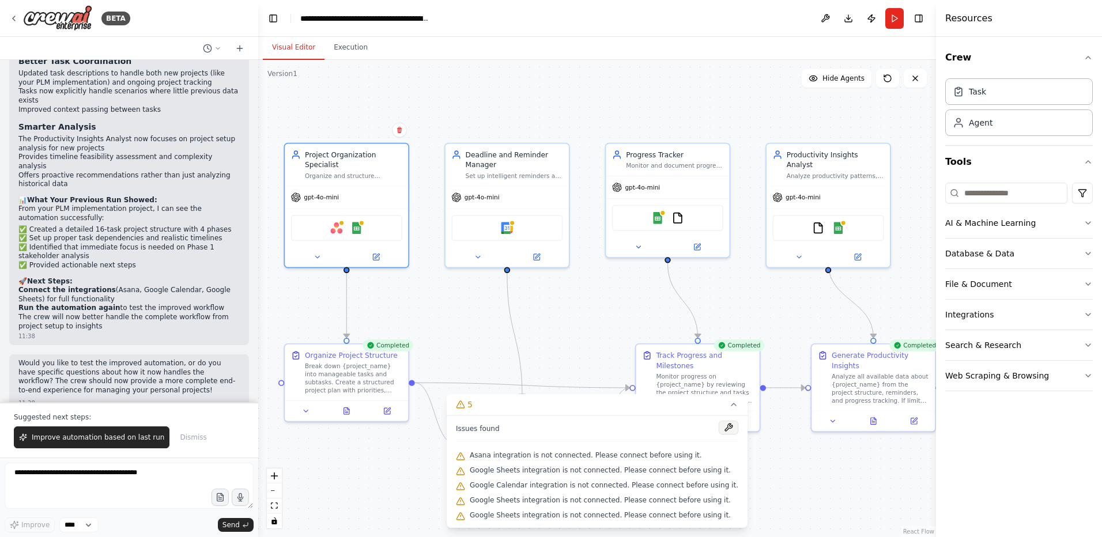
click at [720, 430] on button at bounding box center [729, 428] width 20 height 14
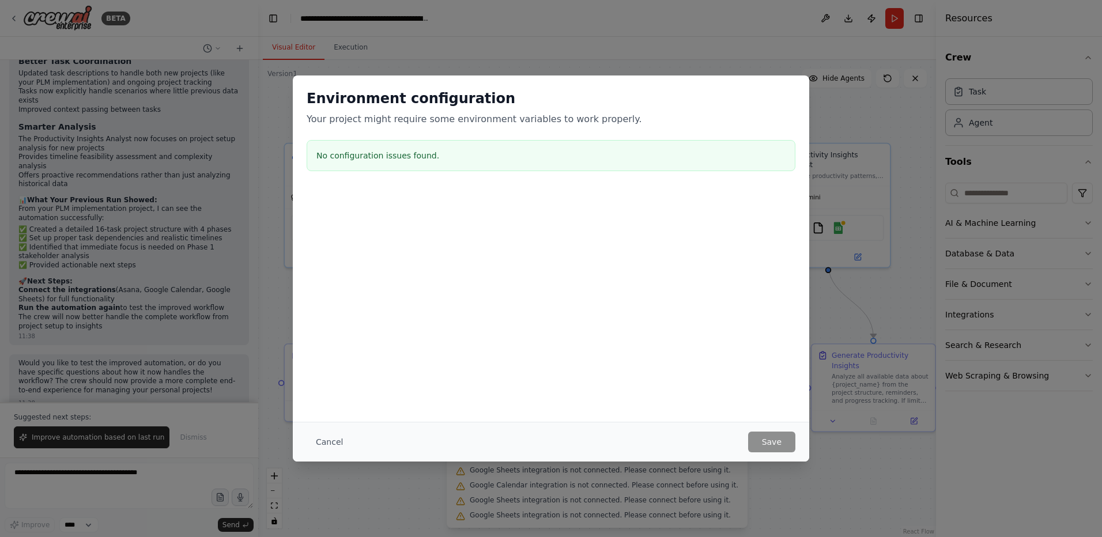
click at [833, 481] on div "Environment configuration Your project might require some environment variables…" at bounding box center [551, 268] width 1102 height 537
click at [325, 439] on button "Cancel" at bounding box center [330, 442] width 46 height 21
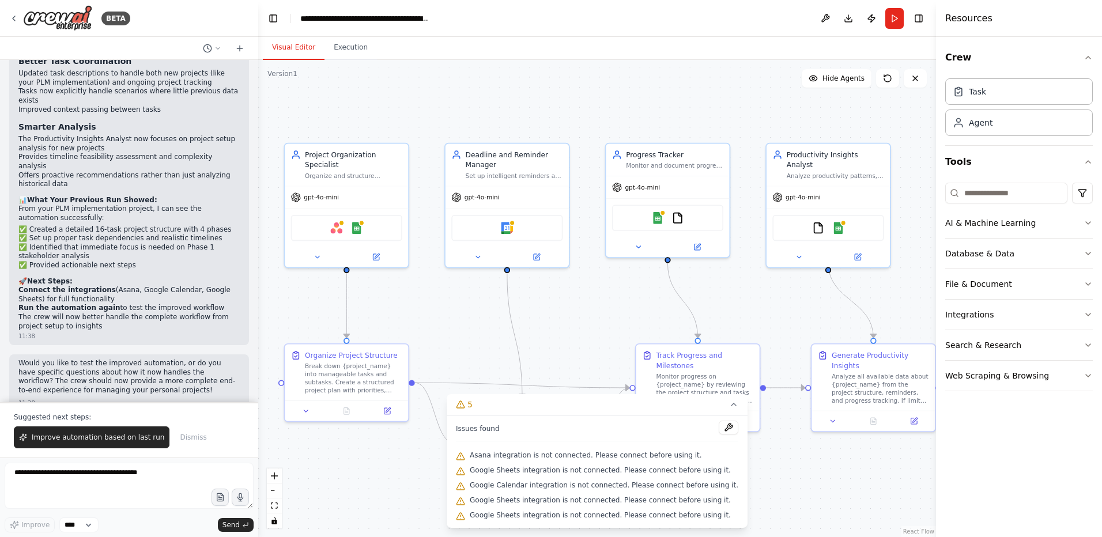
click at [784, 495] on div ".deletable-edge-delete-btn { width: 20px; height: 20px; border: 0px solid #ffff…" at bounding box center [597, 298] width 678 height 477
click at [729, 401] on icon at bounding box center [733, 404] width 9 height 9
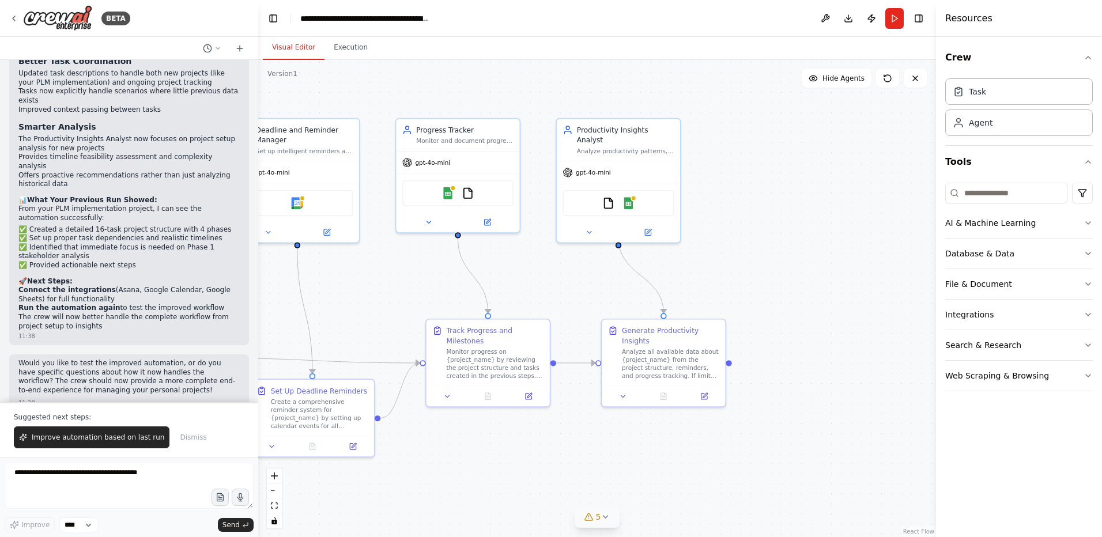
drag, startPoint x: 715, startPoint y: 473, endPoint x: 490, endPoint y: 451, distance: 225.9
click at [491, 451] on div ".deletable-edge-delete-btn { width: 20px; height: 20px; border: 0px solid #ffff…" at bounding box center [597, 298] width 678 height 477
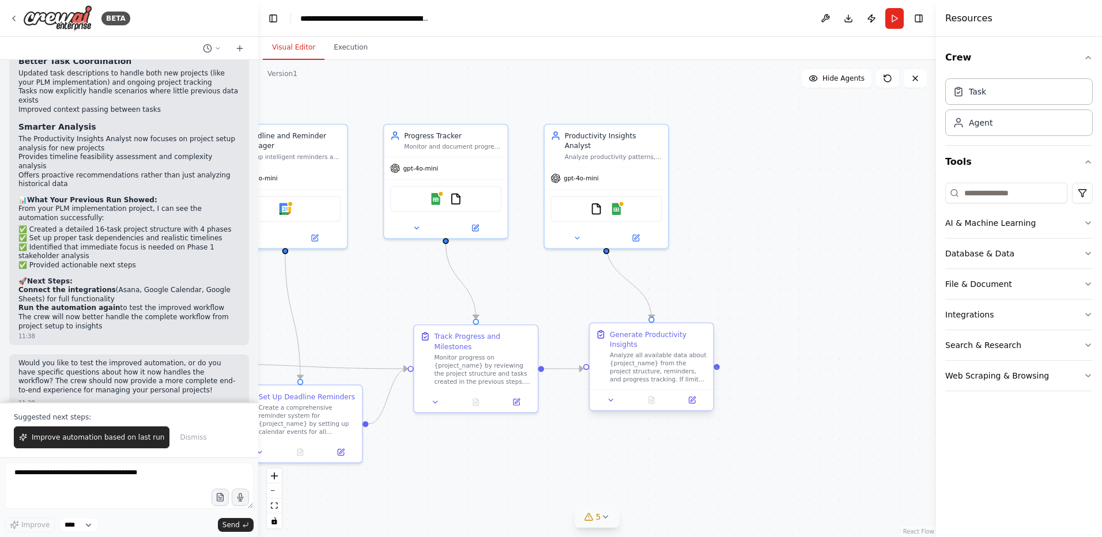
click at [717, 367] on div at bounding box center [717, 367] width 6 height 6
click at [337, 44] on button "Execution" at bounding box center [351, 48] width 52 height 24
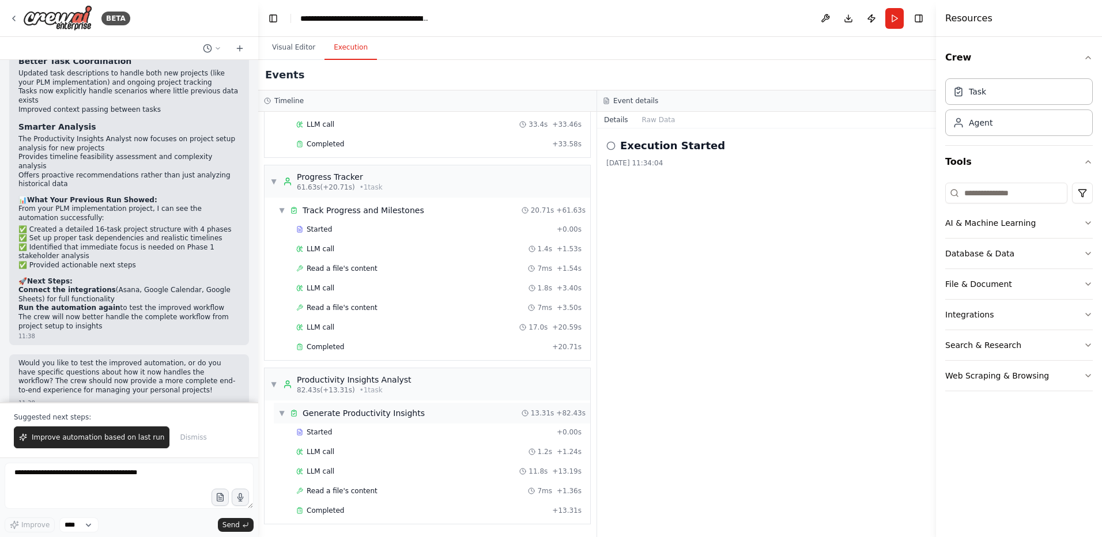
click at [358, 415] on div "Generate Productivity Insights" at bounding box center [364, 414] width 122 height 12
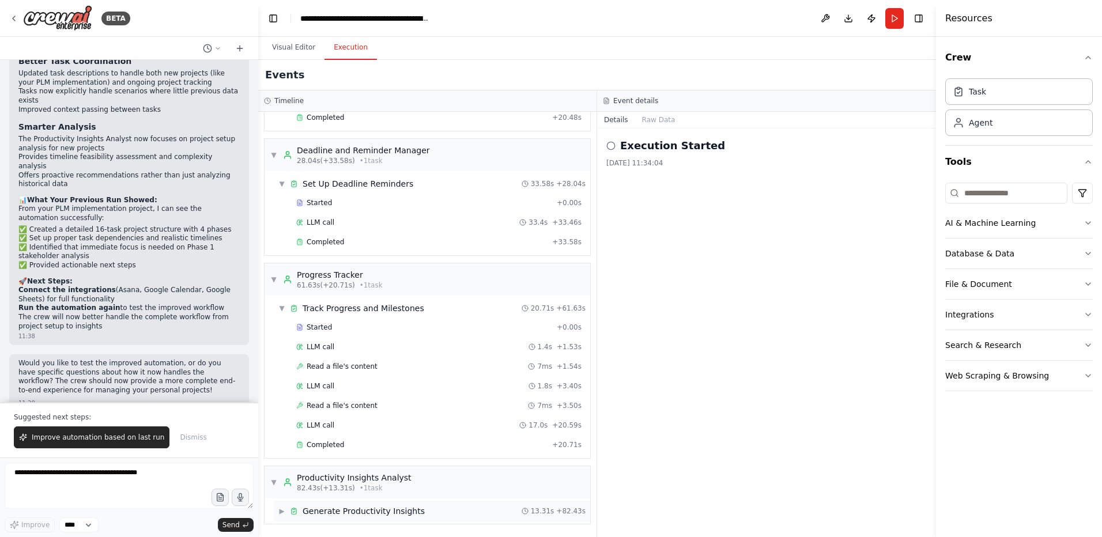
click at [296, 504] on div "▶ Generate Productivity Insights 13.31s + 82.43s" at bounding box center [432, 511] width 317 height 21
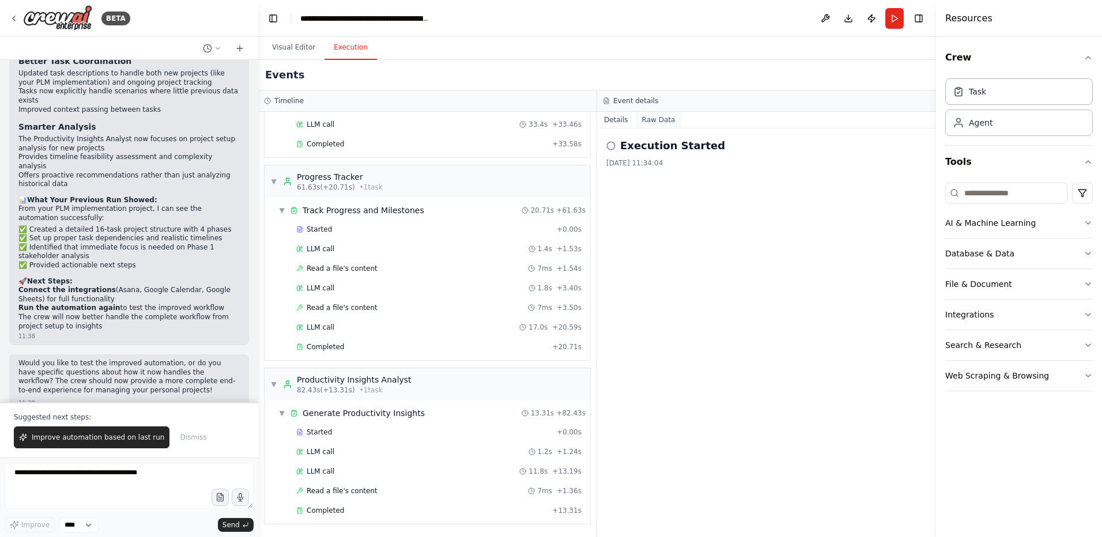
click at [656, 123] on button "Raw Data" at bounding box center [658, 120] width 47 height 16
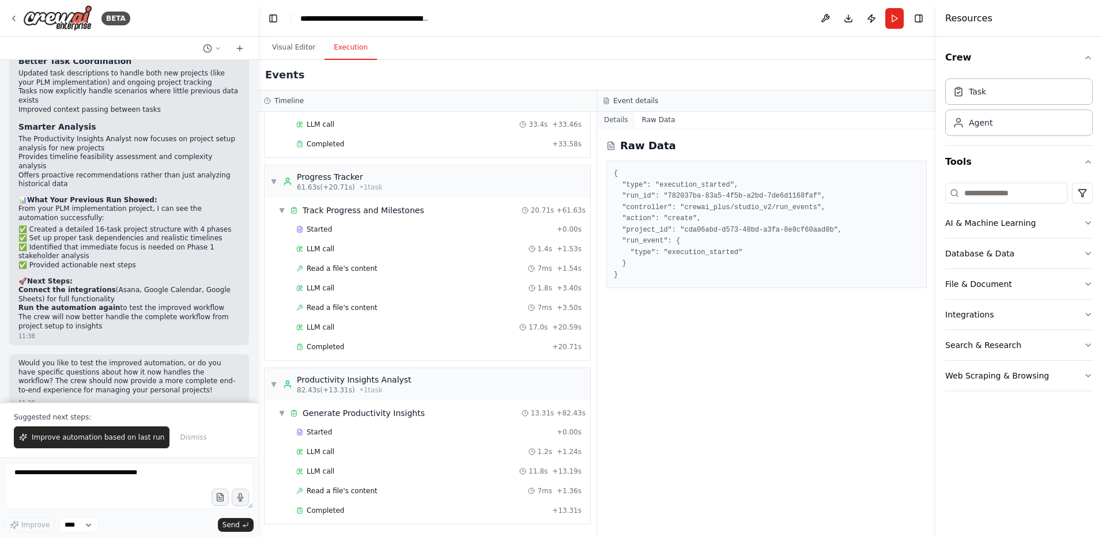
click at [620, 120] on button "Details" at bounding box center [616, 120] width 38 height 16
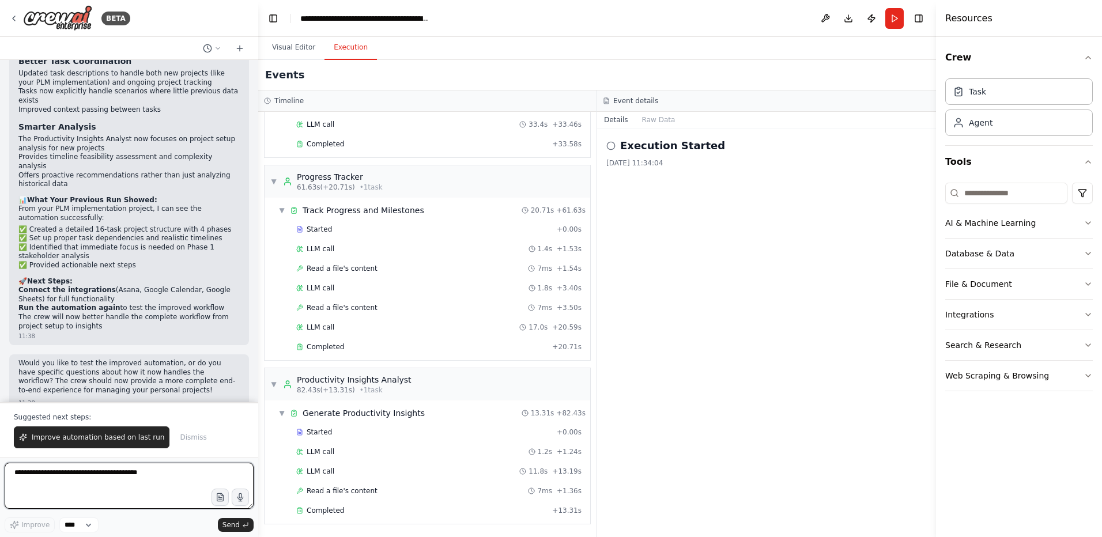
click at [69, 486] on textarea at bounding box center [129, 486] width 249 height 46
type textarea "**********"
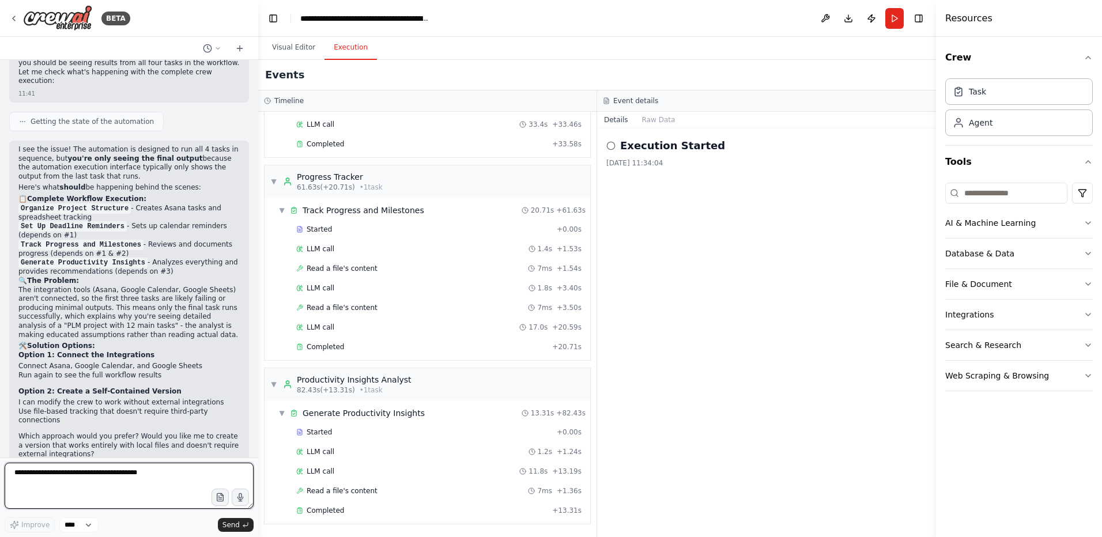
scroll to position [2425, 0]
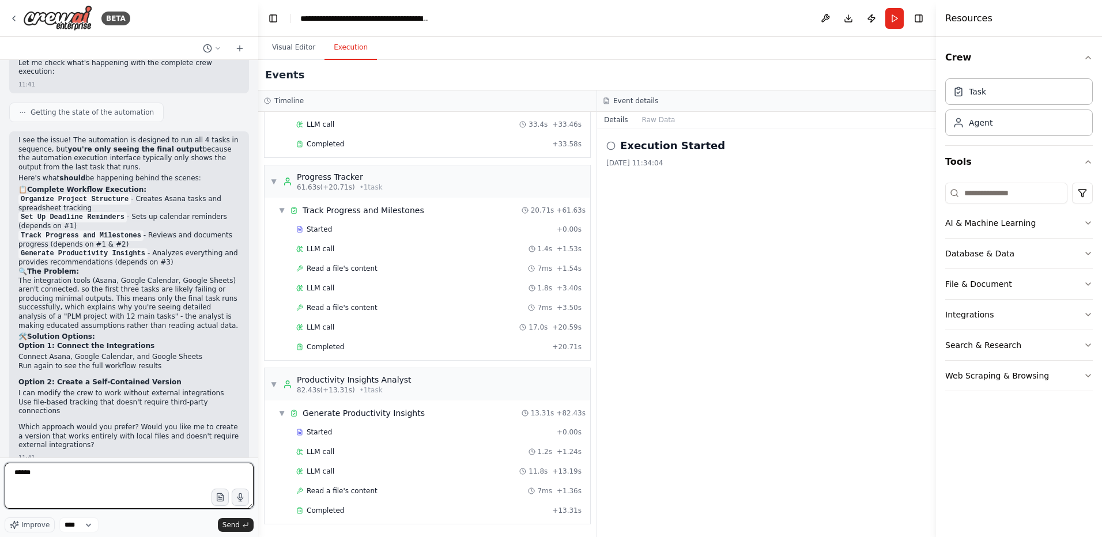
type textarea "*******"
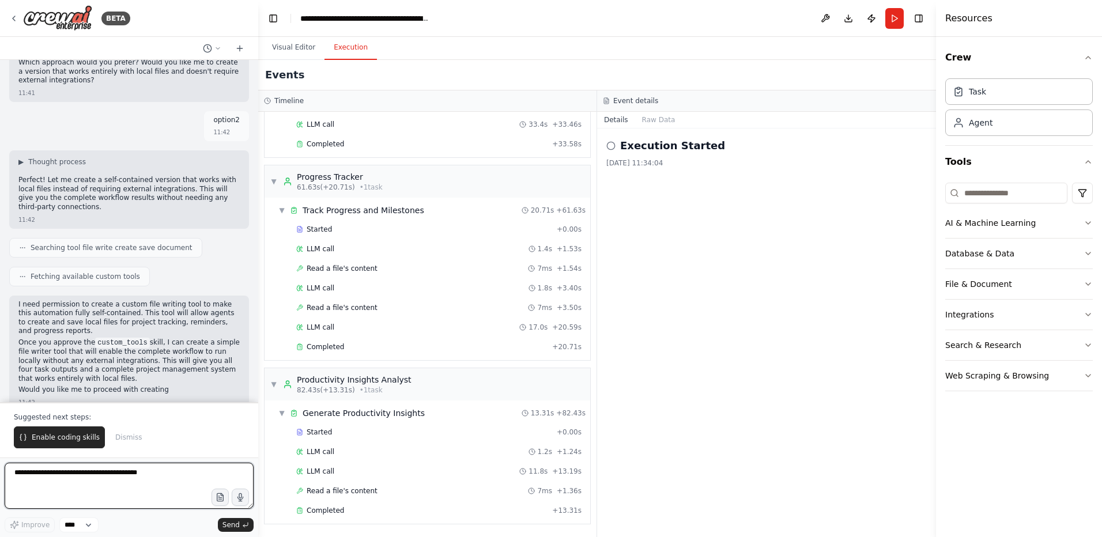
scroll to position [2799, 0]
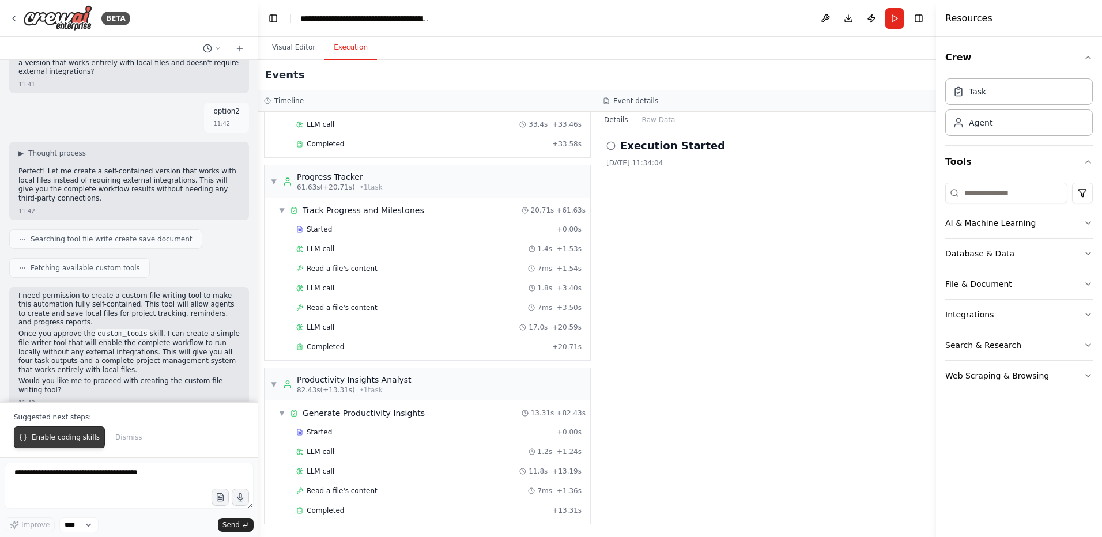
click at [53, 438] on span "Enable coding skills" at bounding box center [66, 437] width 68 height 9
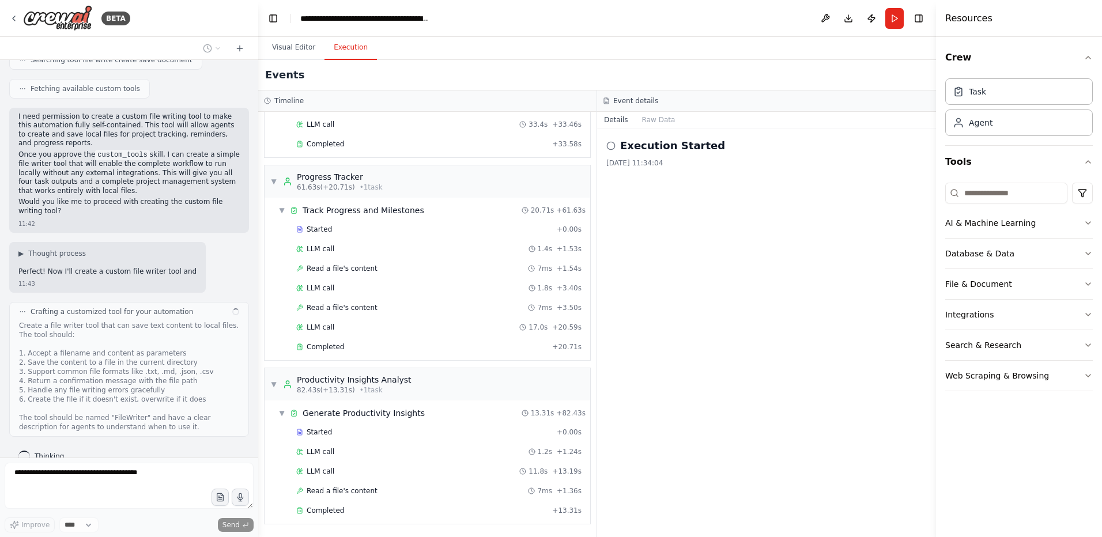
scroll to position [2987, 0]
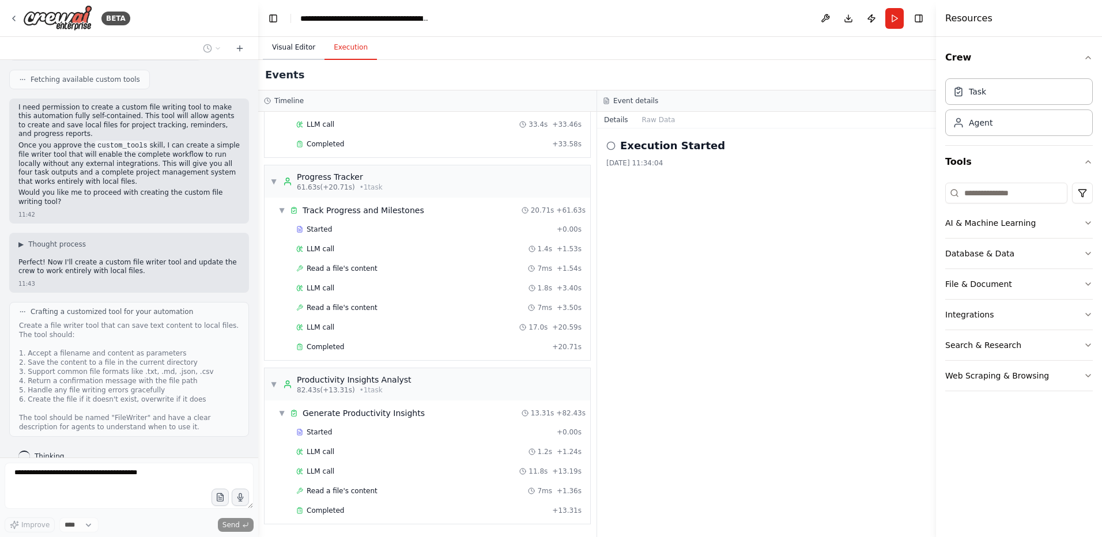
click at [314, 44] on button "Visual Editor" at bounding box center [294, 48] width 62 height 24
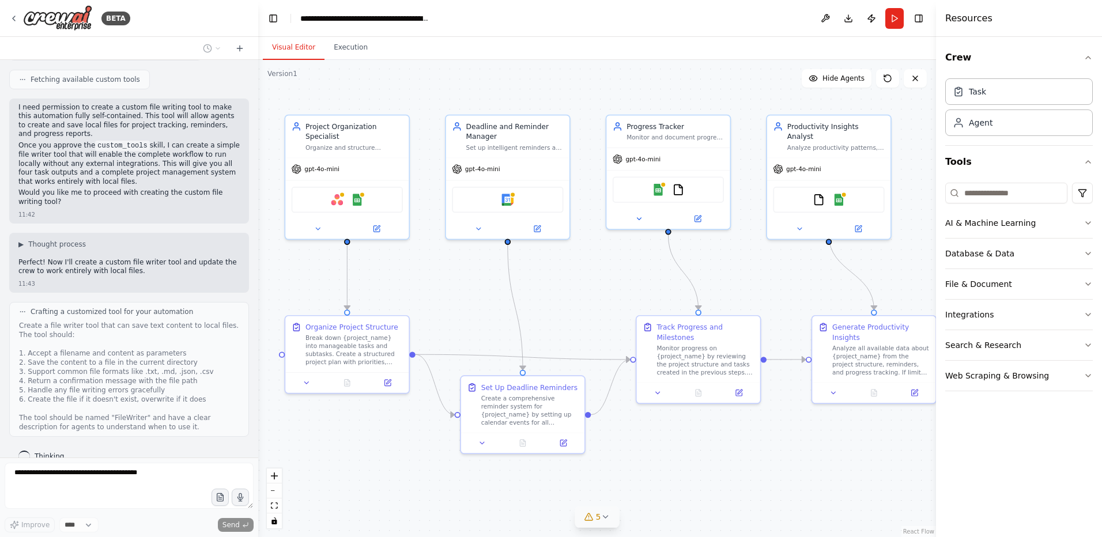
drag, startPoint x: 434, startPoint y: 483, endPoint x: 656, endPoint y: 473, distance: 222.8
click at [656, 473] on div ".deletable-edge-delete-btn { width: 20px; height: 20px; border: 0px solid #ffff…" at bounding box center [597, 298] width 678 height 477
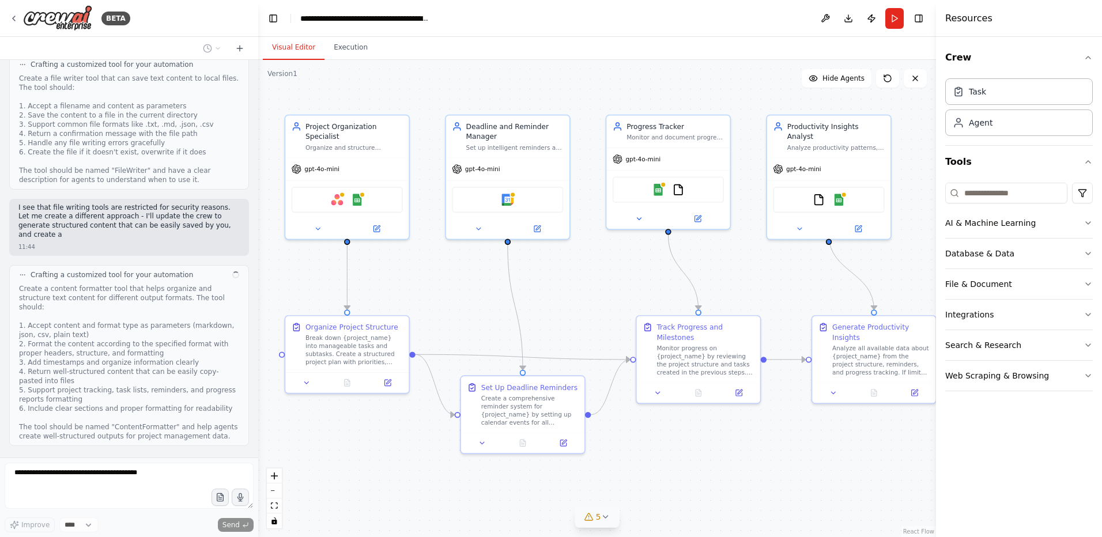
scroll to position [3244, 0]
